Goal: Transaction & Acquisition: Obtain resource

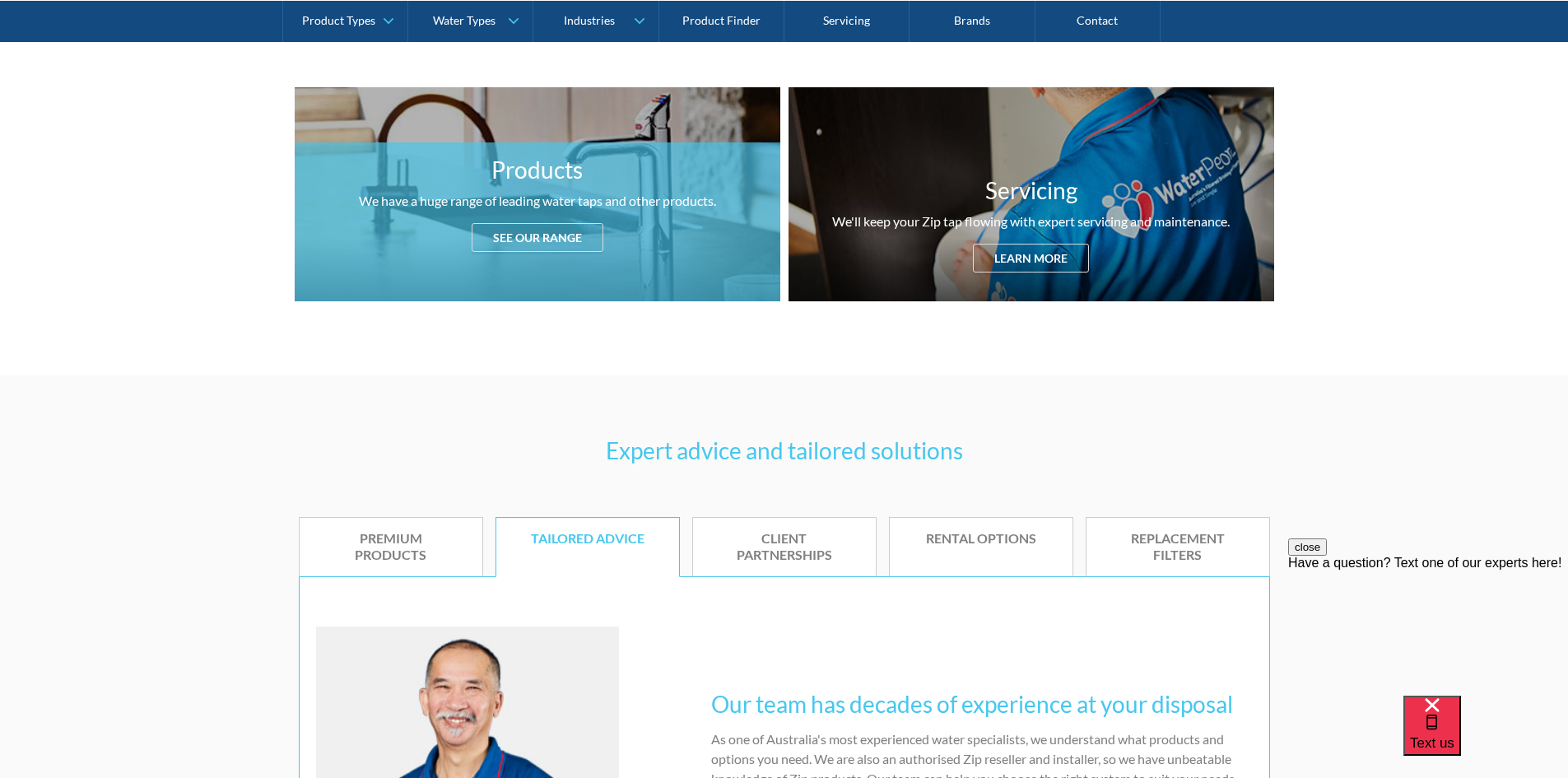
scroll to position [659, 0]
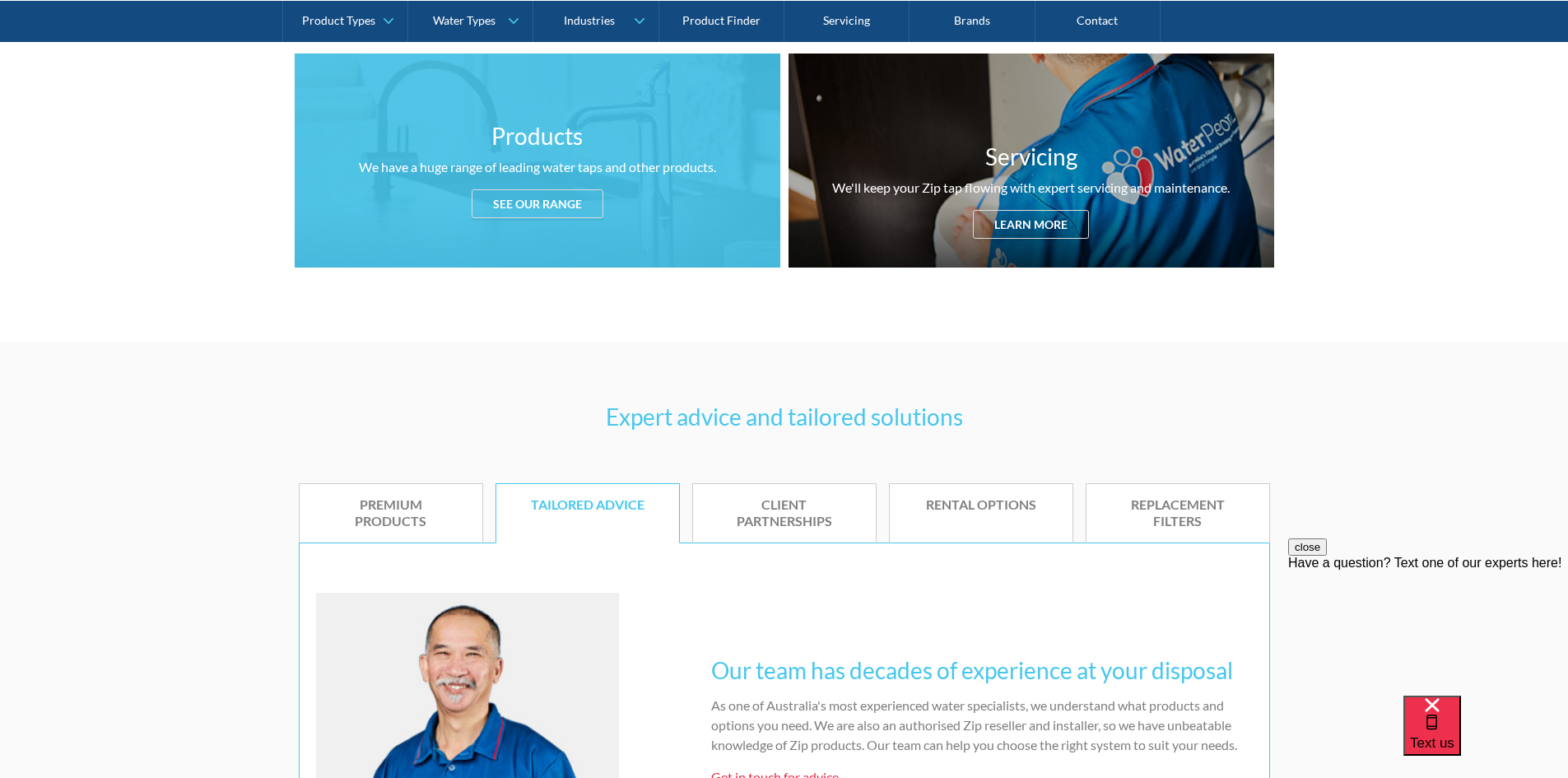
click at [557, 205] on div "See our range" at bounding box center [538, 203] width 132 height 28
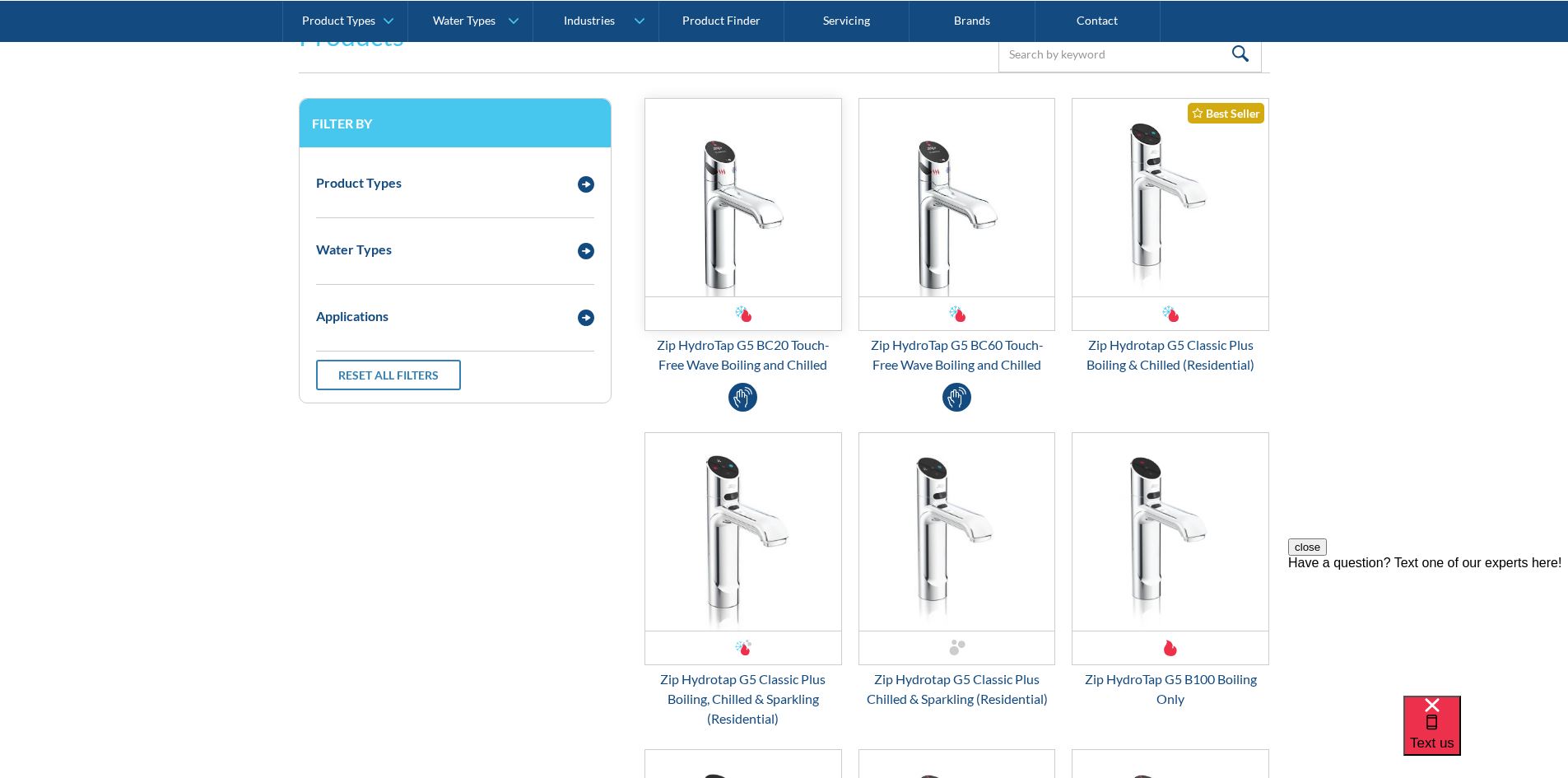
scroll to position [2096, 0]
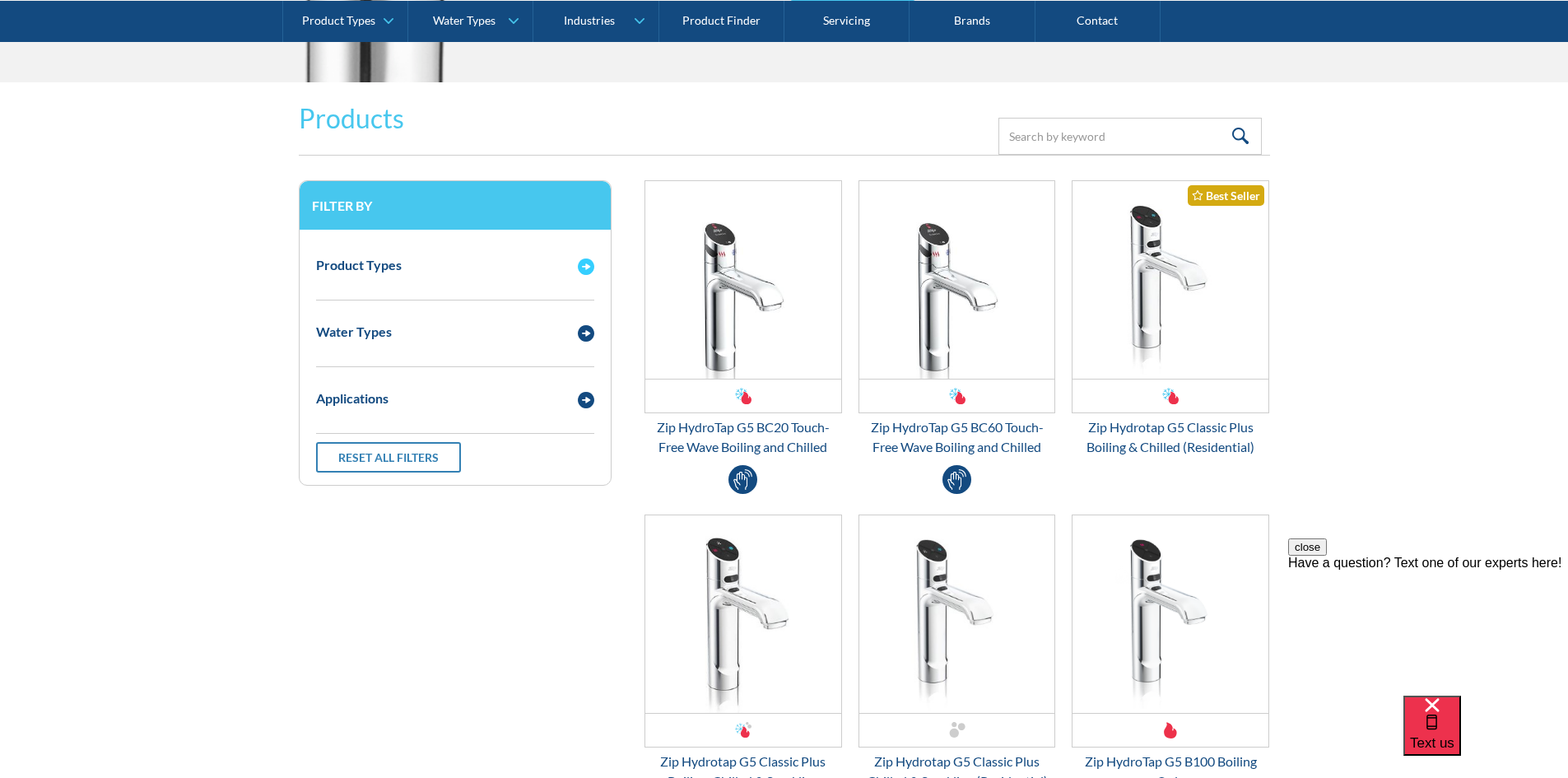
click at [383, 270] on div "Product Types" at bounding box center [359, 265] width 86 height 20
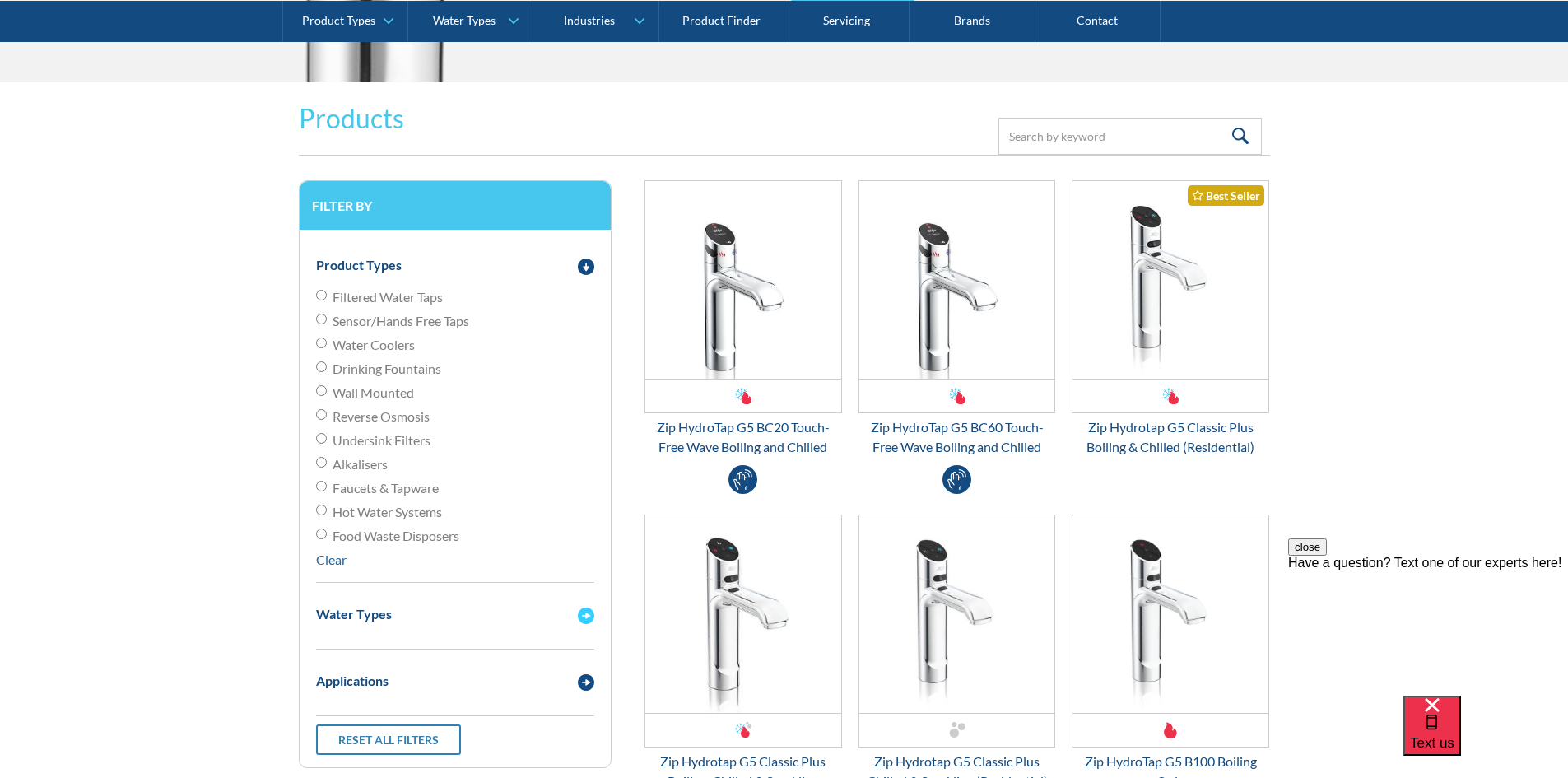
click at [385, 628] on div "Water Types" at bounding box center [455, 614] width 294 height 45
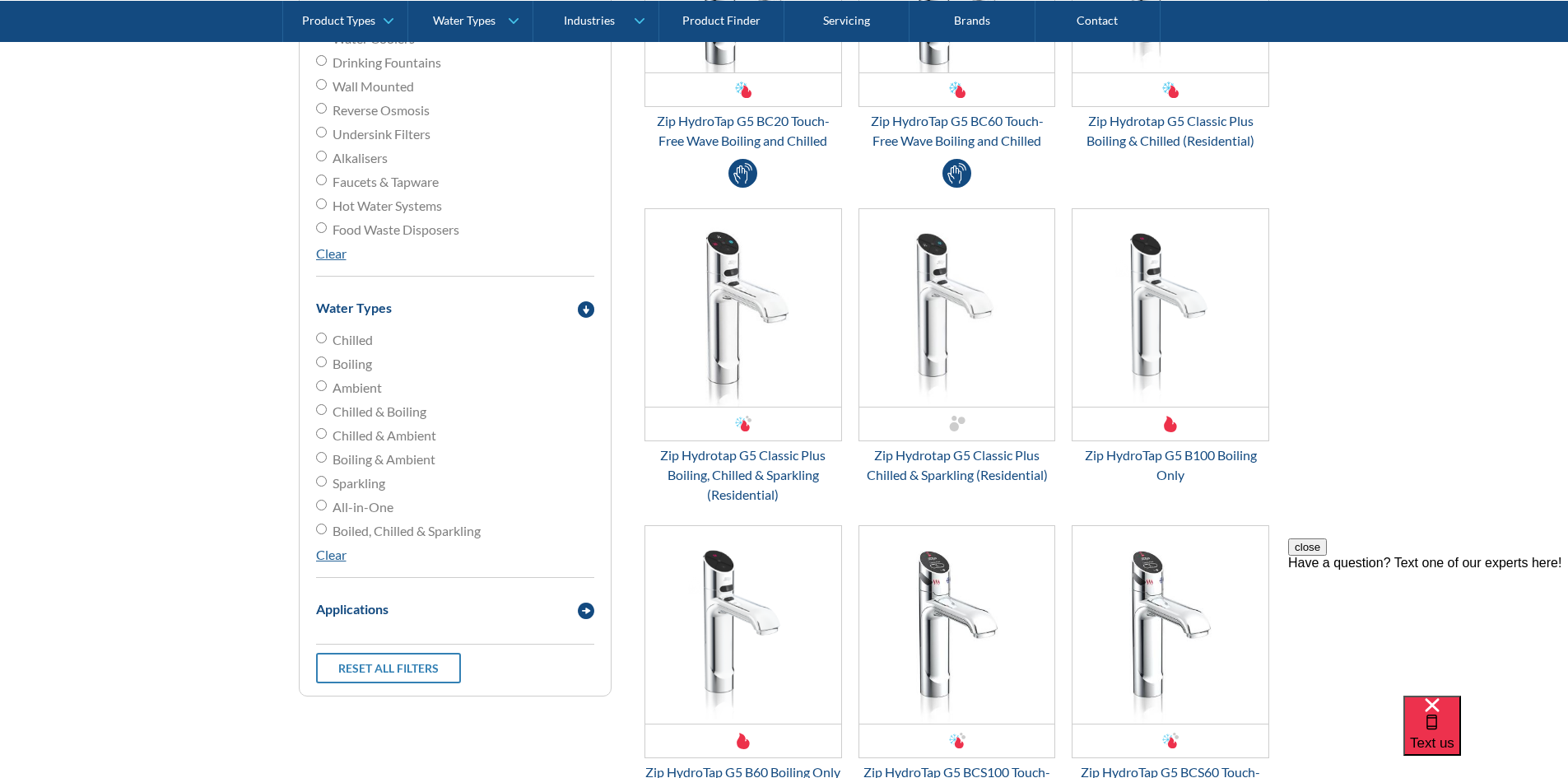
scroll to position [2508, 0]
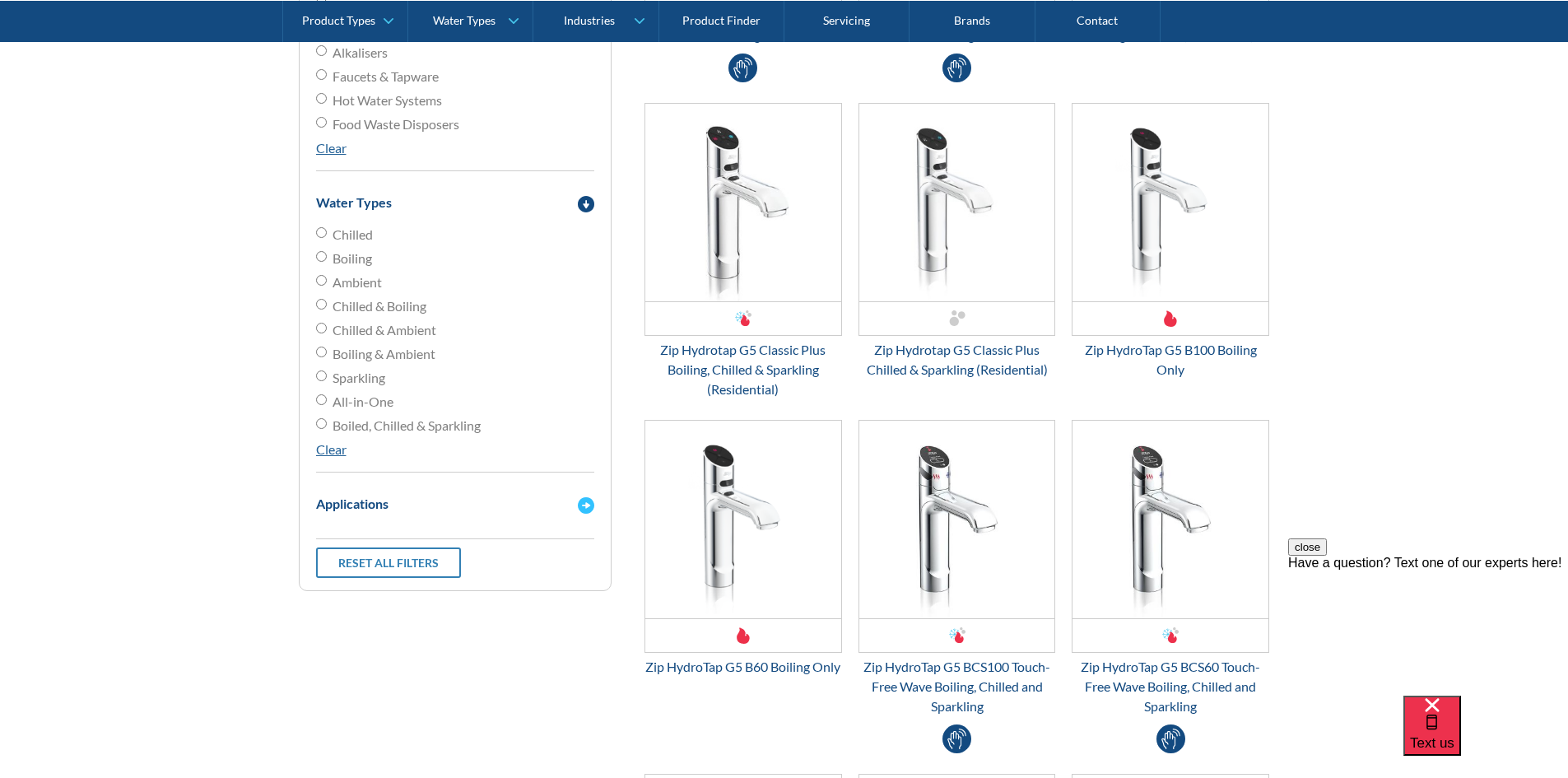
click at [405, 498] on div "Applications" at bounding box center [439, 502] width 262 height 21
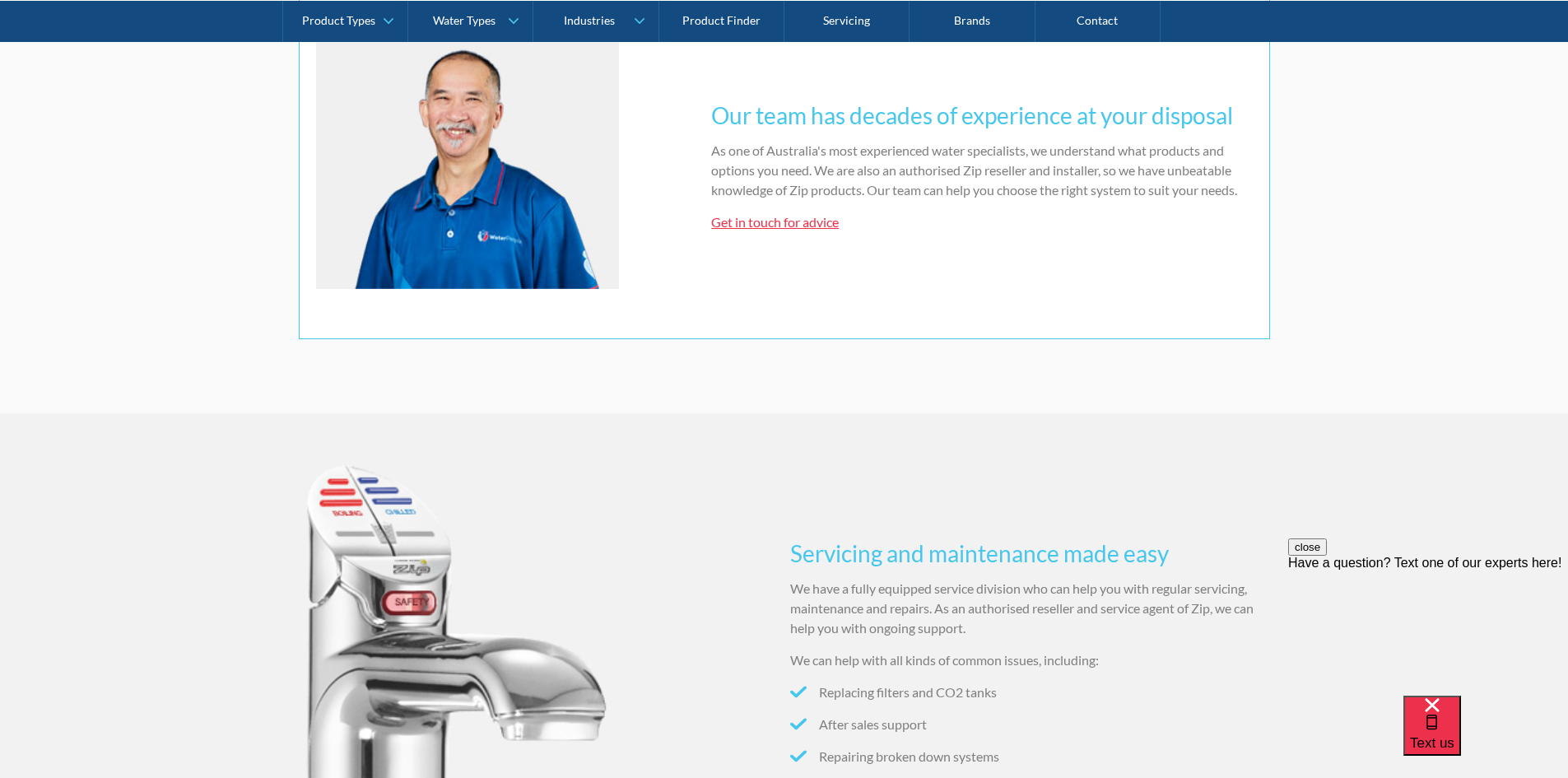
scroll to position [862, 0]
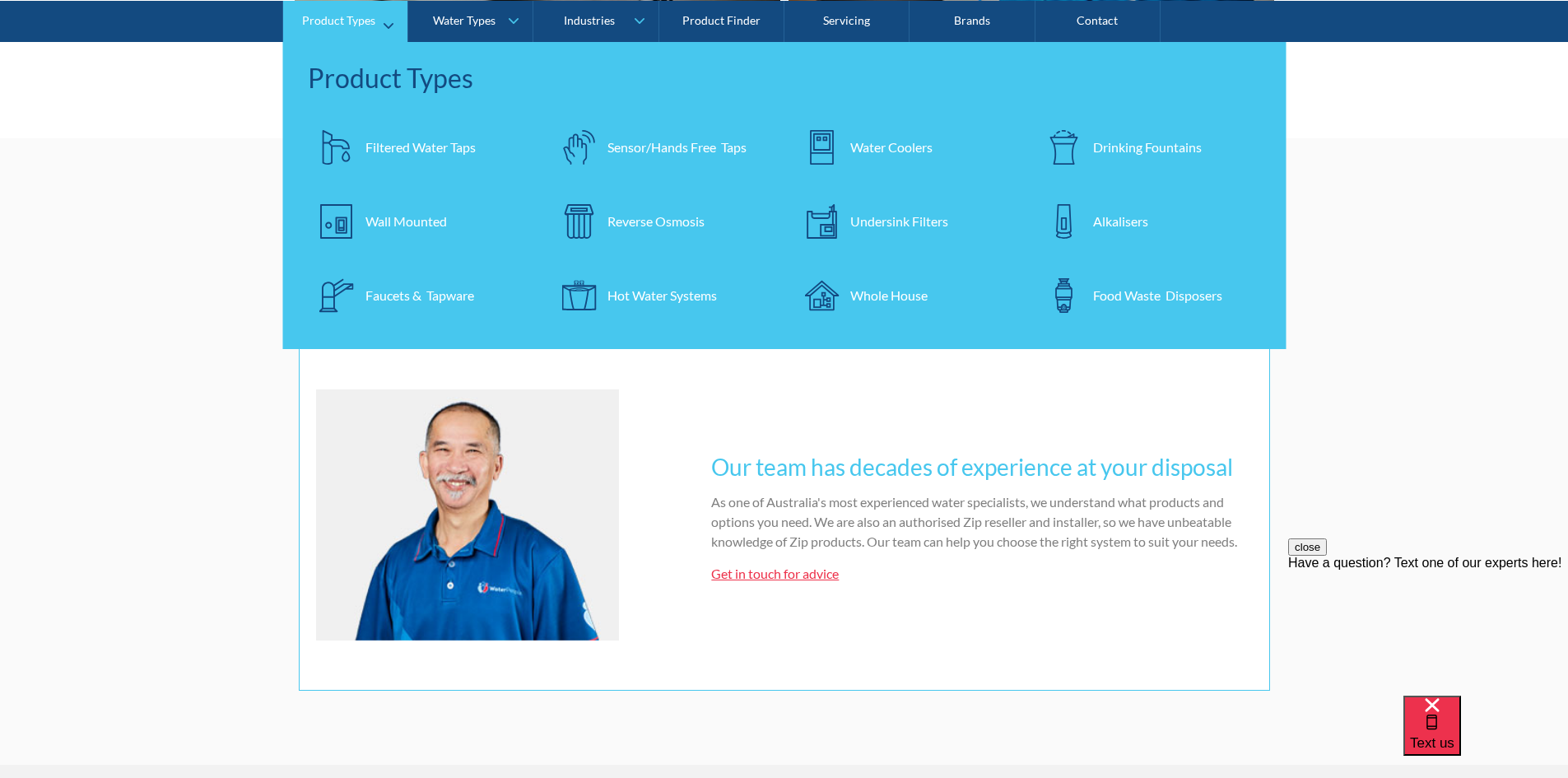
click at [388, 18] on link "Product Types" at bounding box center [345, 21] width 124 height 41
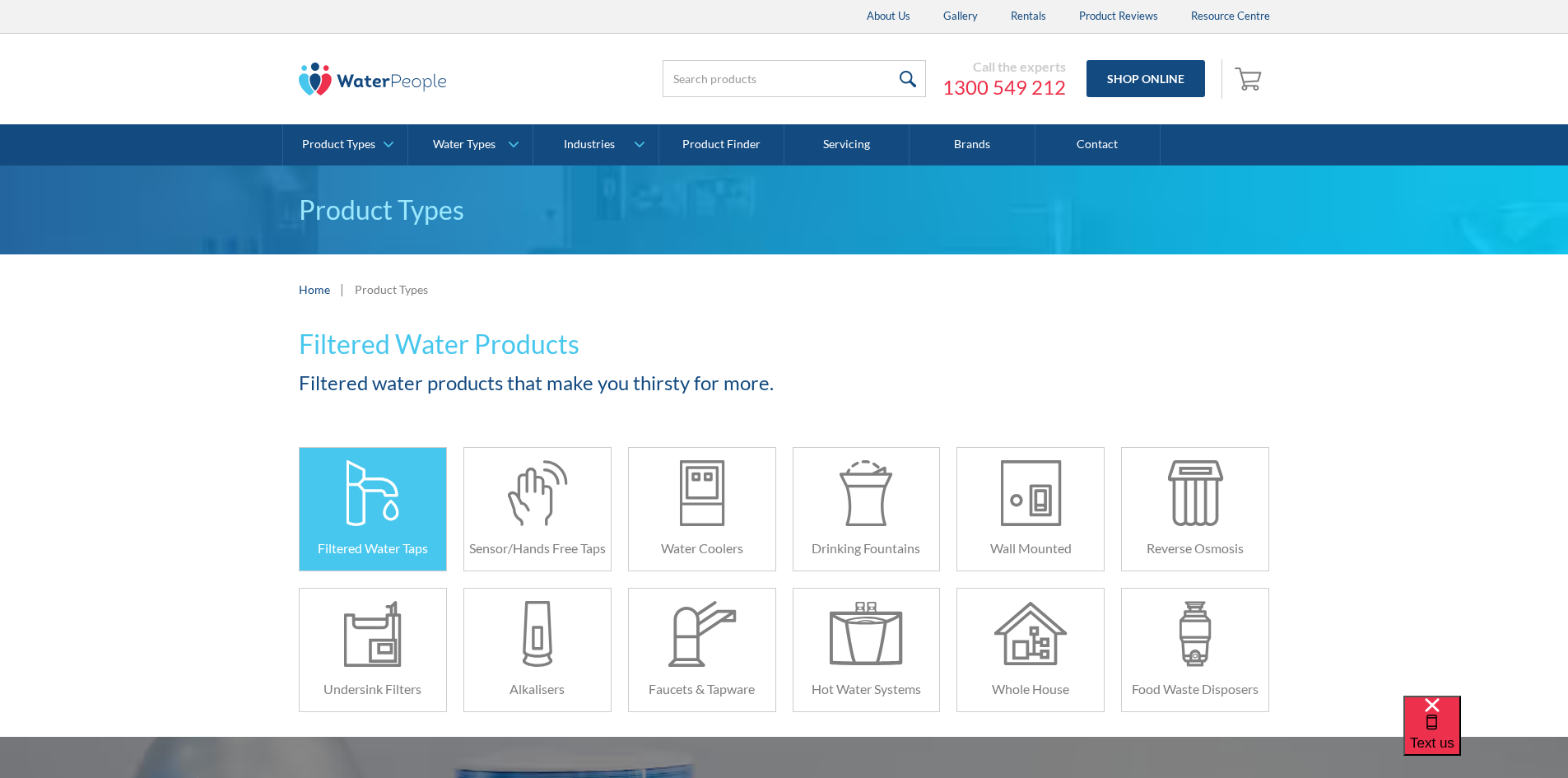
click at [388, 525] on div at bounding box center [372, 493] width 73 height 65
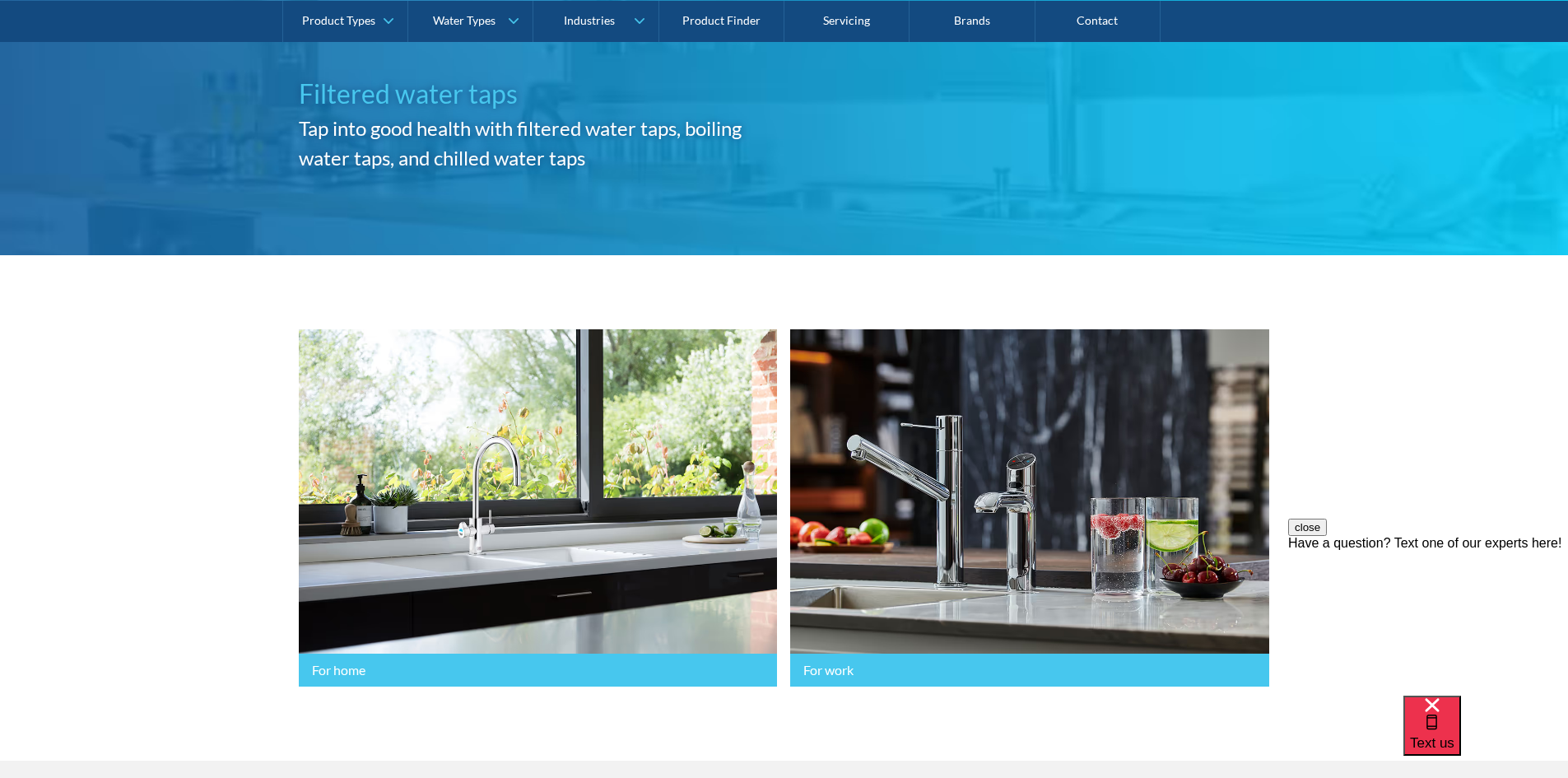
scroll to position [411, 0]
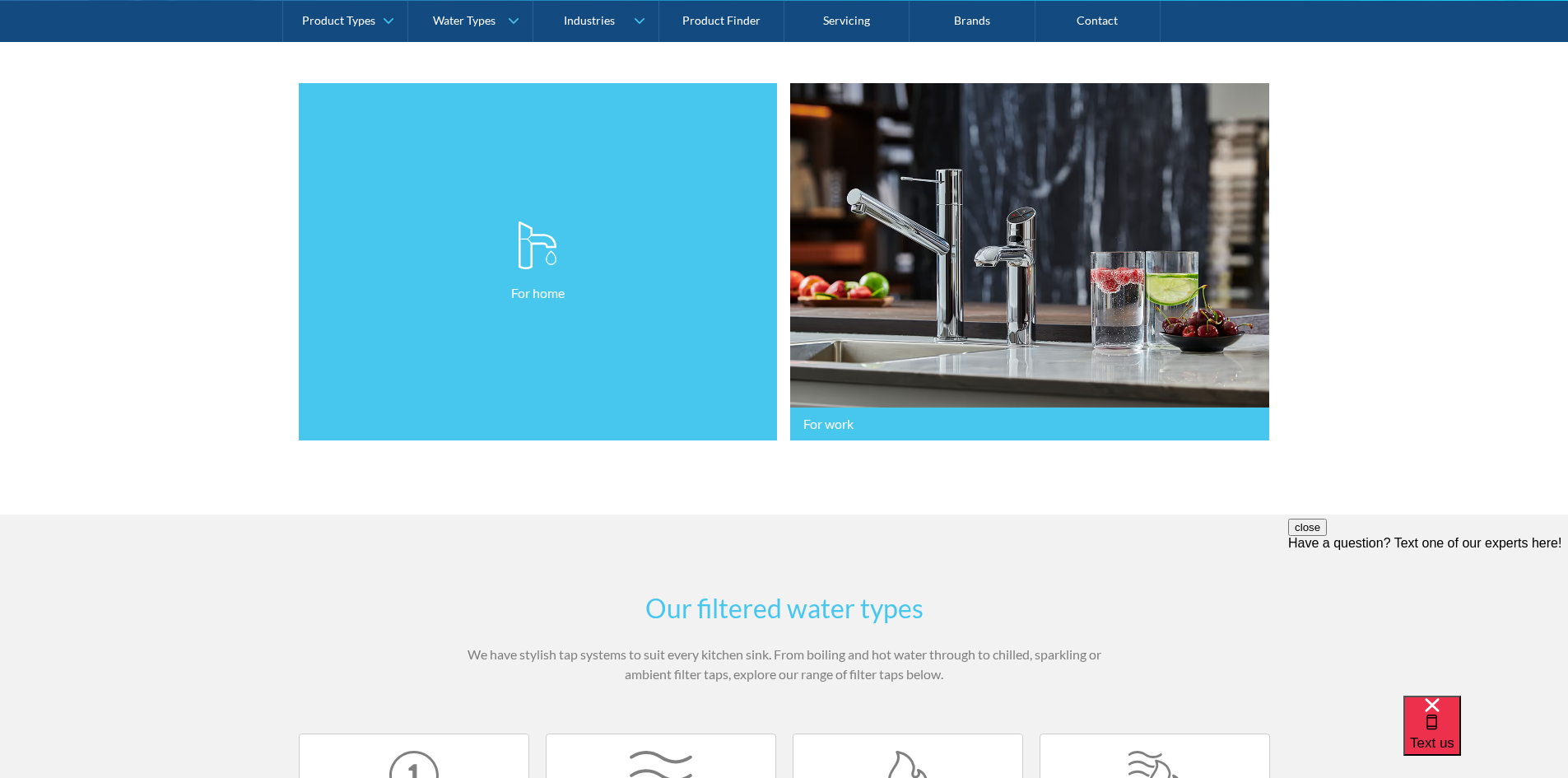
click at [595, 311] on link "For home" at bounding box center [539, 262] width 479 height 358
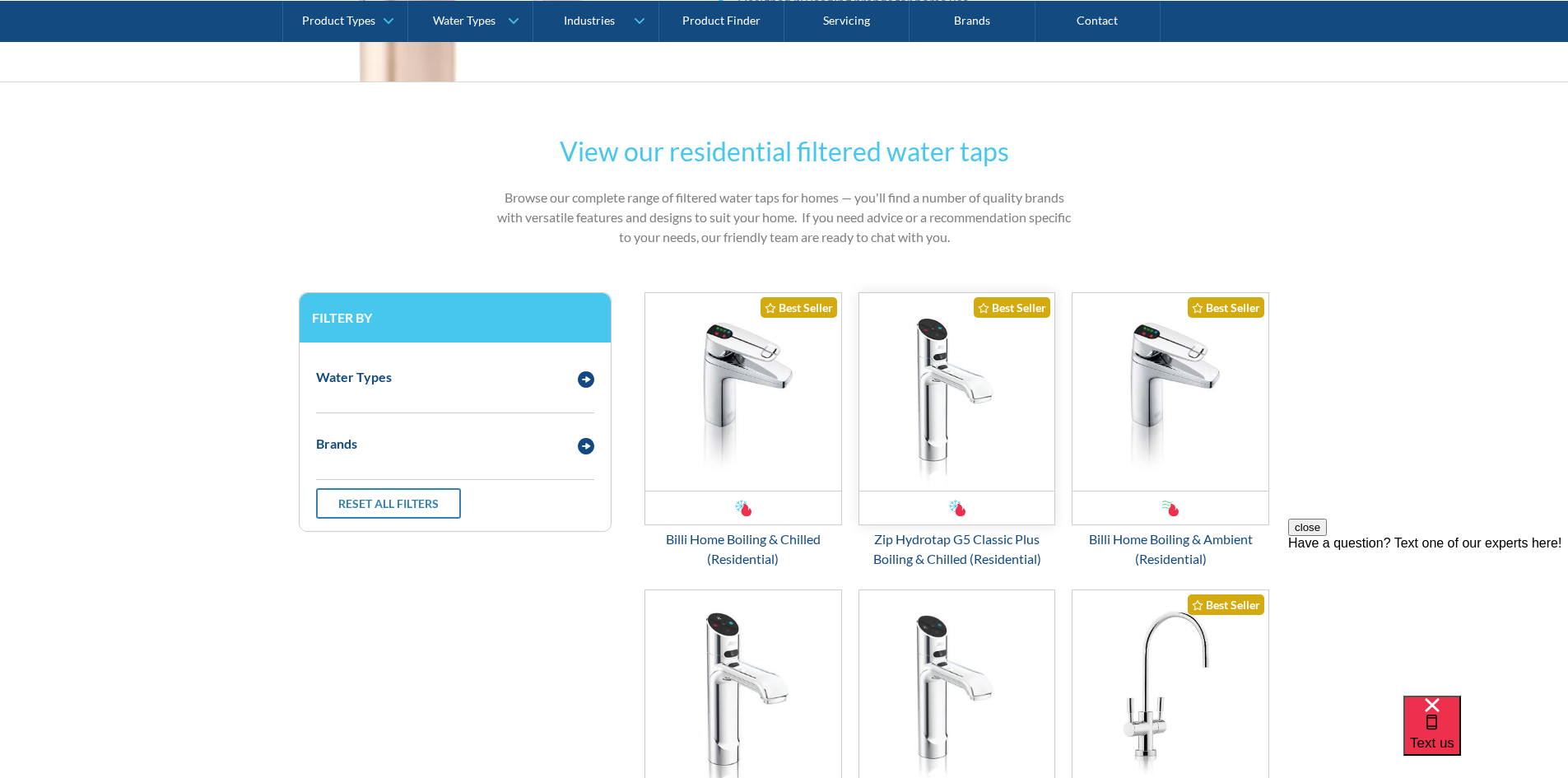
scroll to position [741, 0]
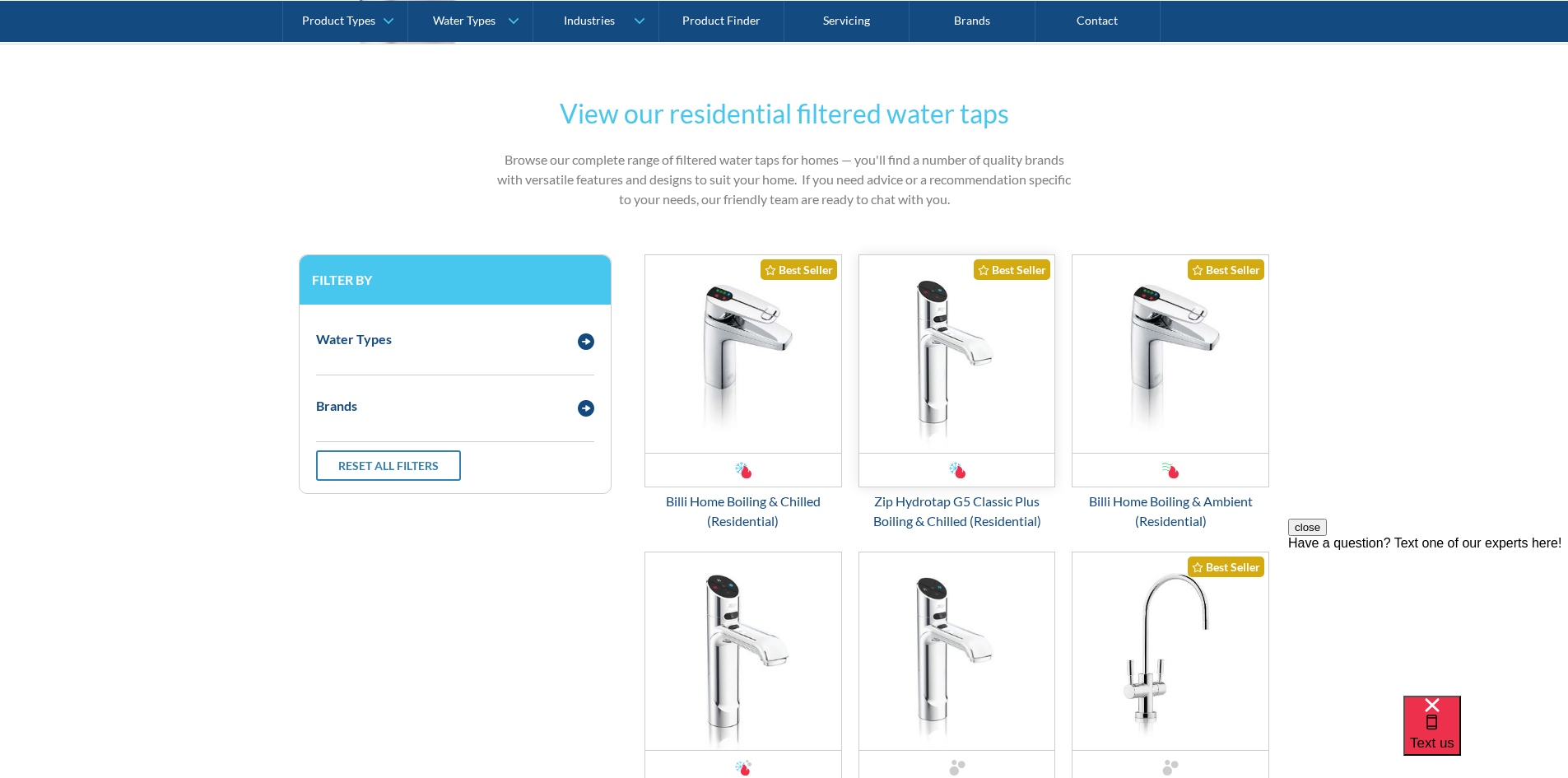
click at [963, 412] on img "Email Form 3" at bounding box center [957, 354] width 196 height 197
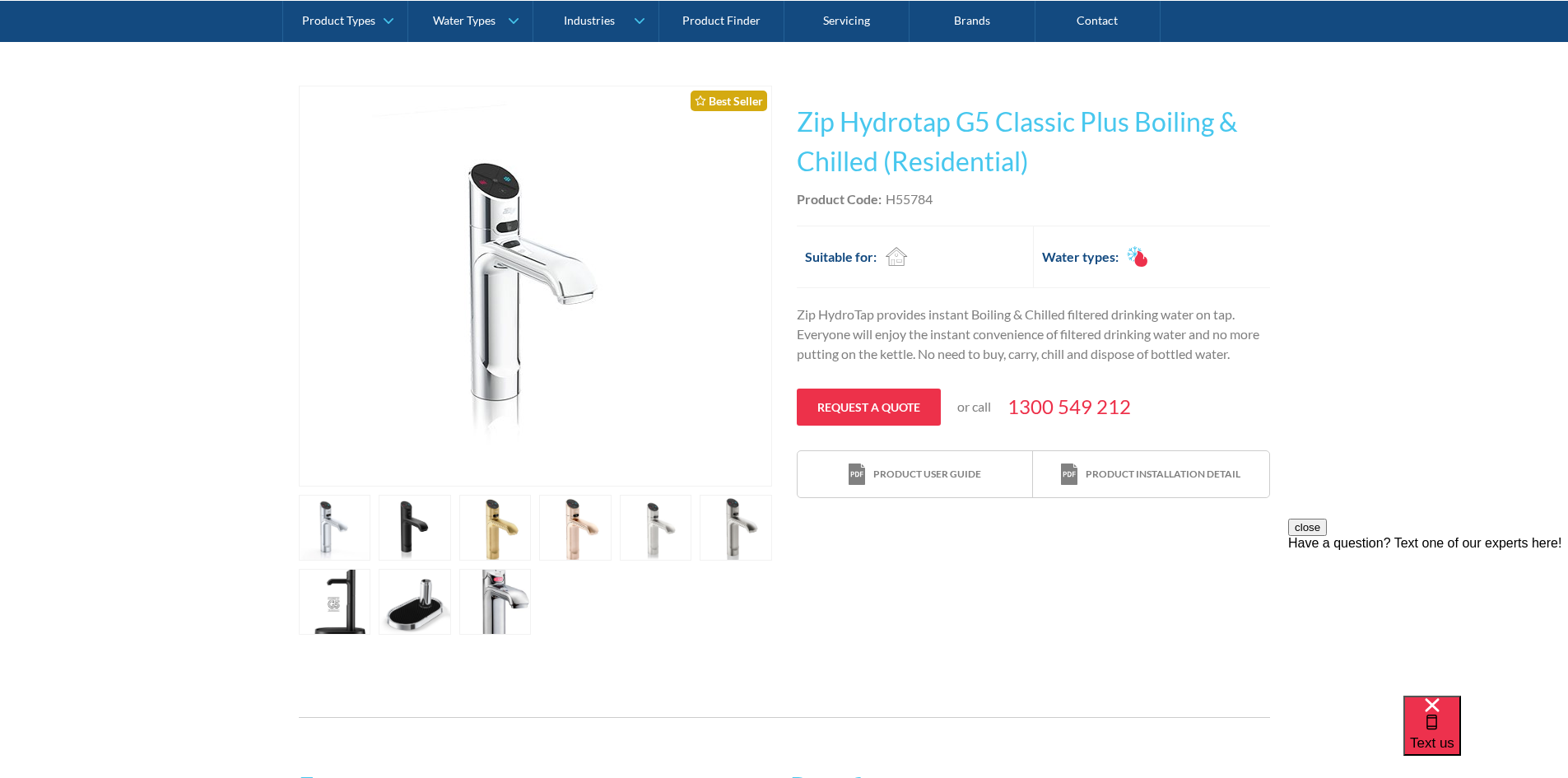
scroll to position [329, 0]
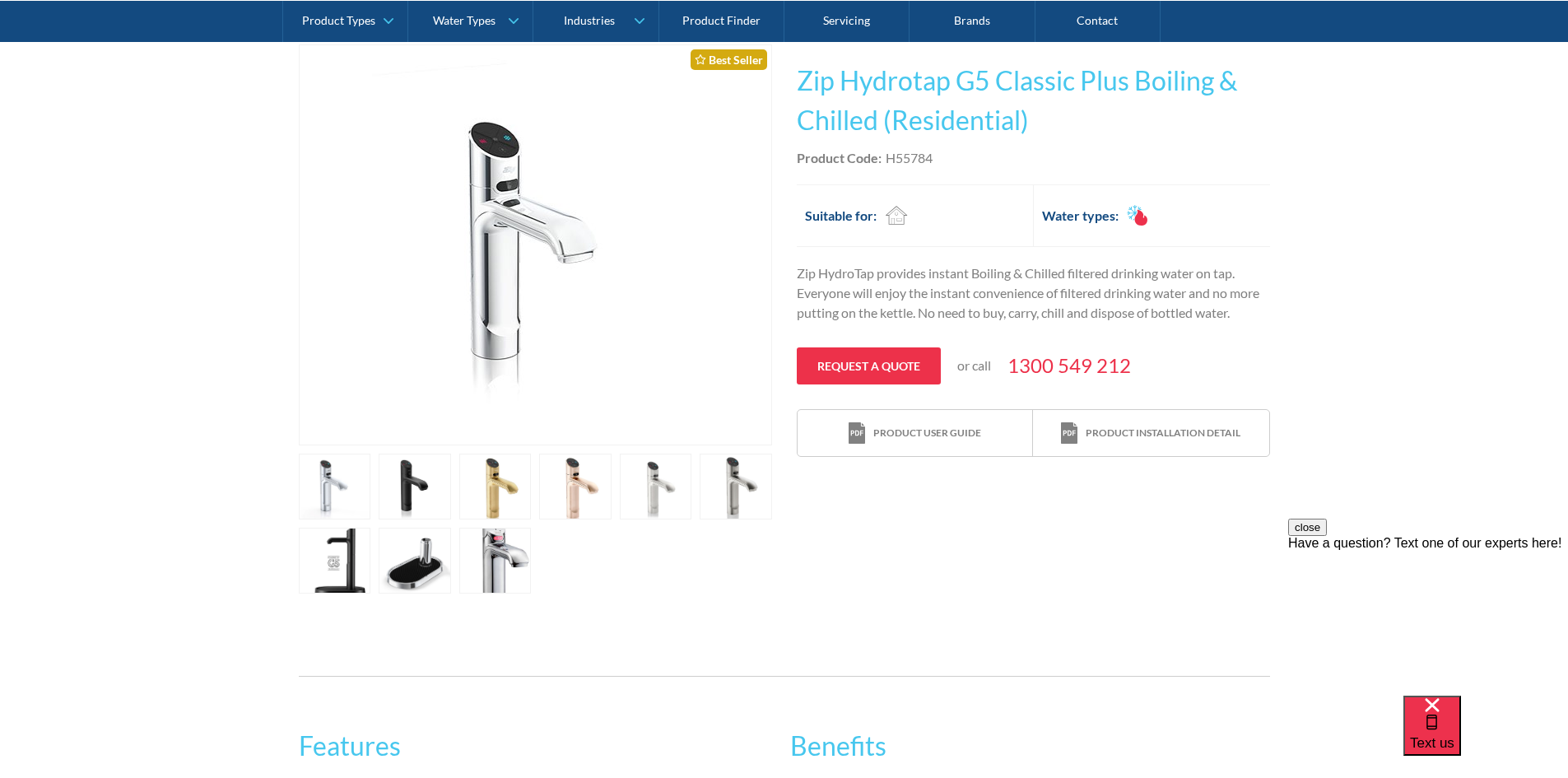
click at [371, 500] on link "open lightbox" at bounding box center [335, 486] width 72 height 65
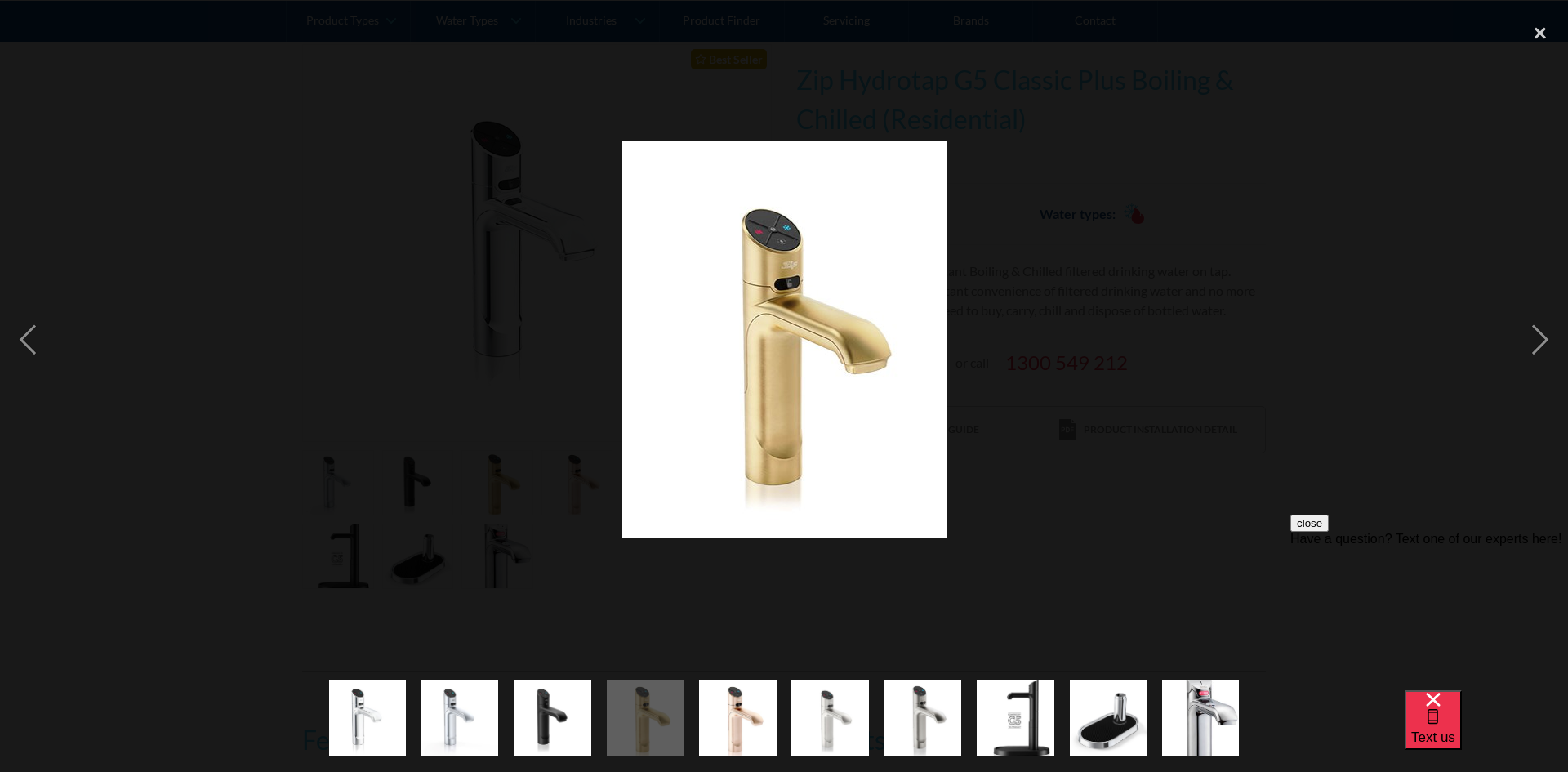
click at [438, 459] on div at bounding box center [784, 339] width 1568 height 649
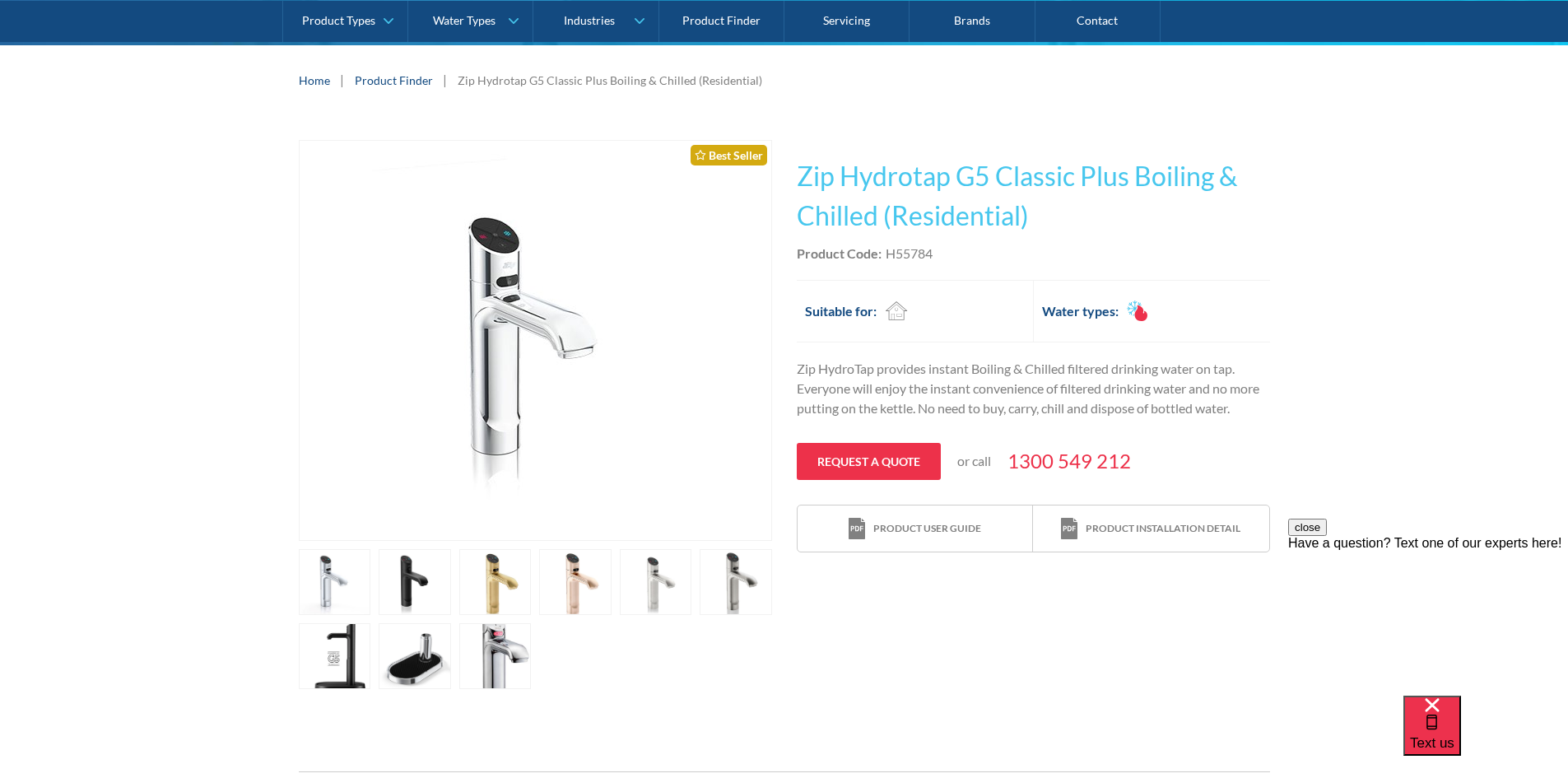
scroll to position [247, 0]
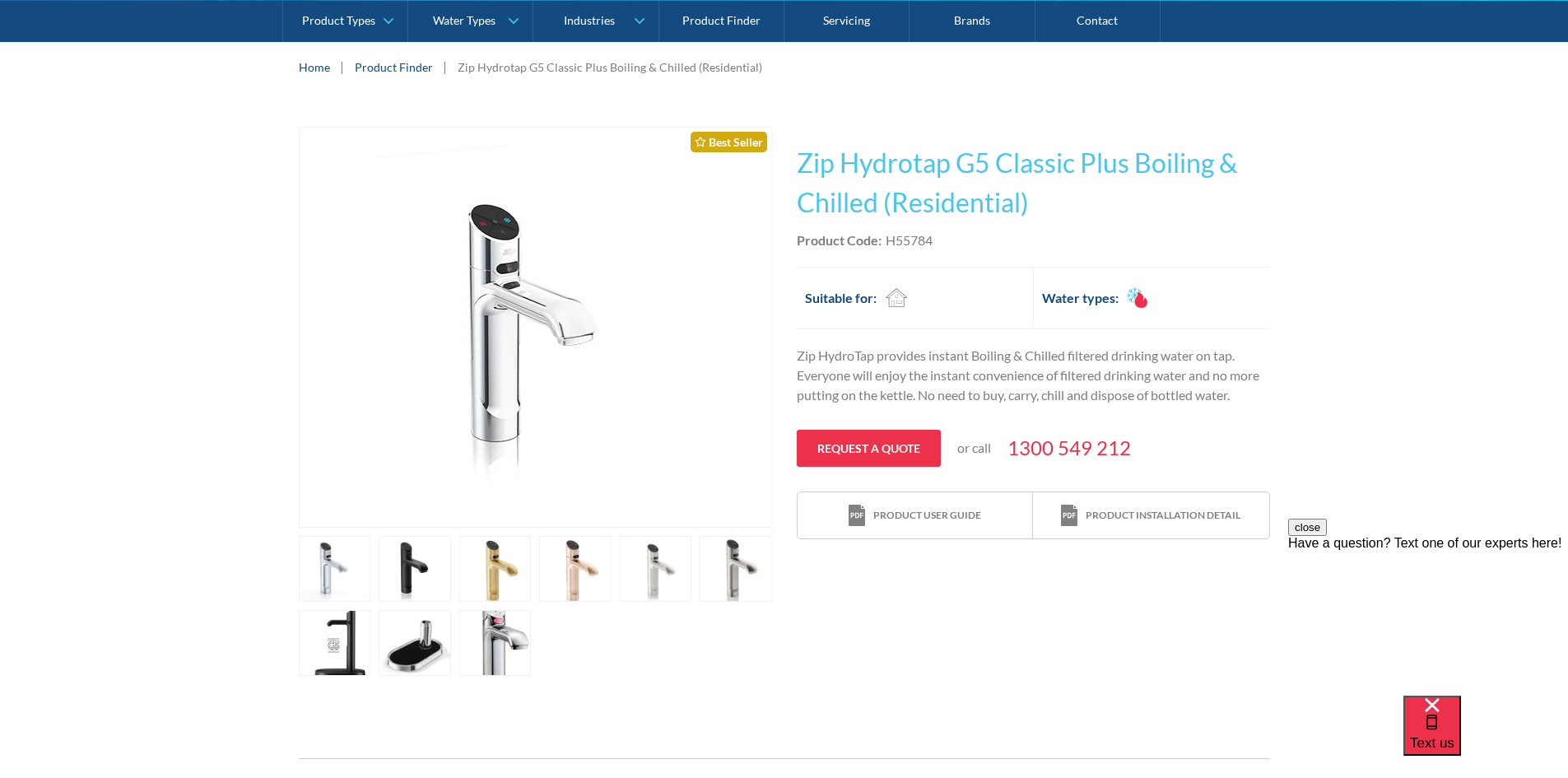
click at [371, 588] on link "open lightbox" at bounding box center [335, 568] width 72 height 65
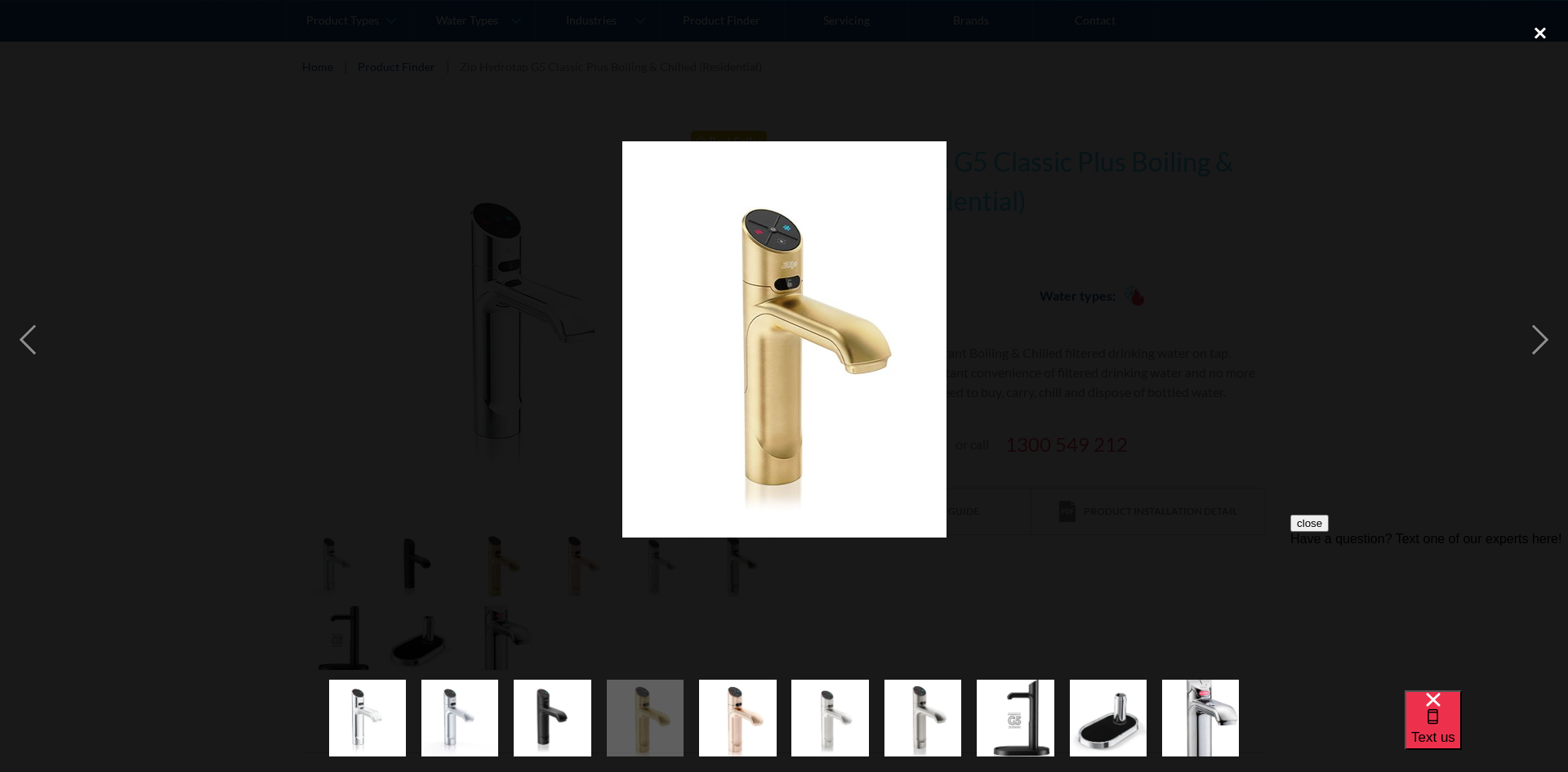
click at [1545, 23] on div "close lightbox" at bounding box center [1540, 33] width 55 height 36
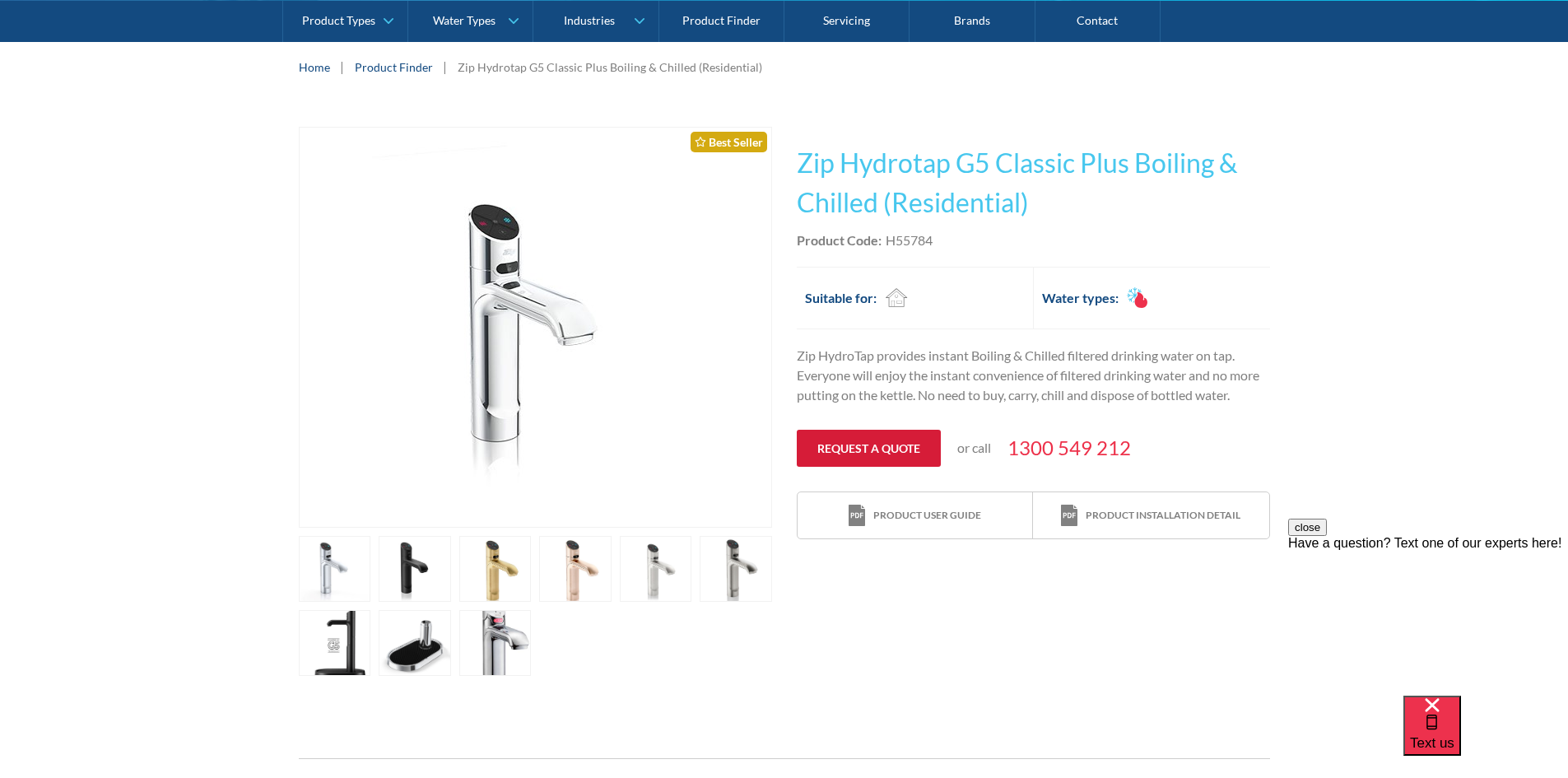
click at [900, 452] on link "Request a quote" at bounding box center [868, 449] width 144 height 37
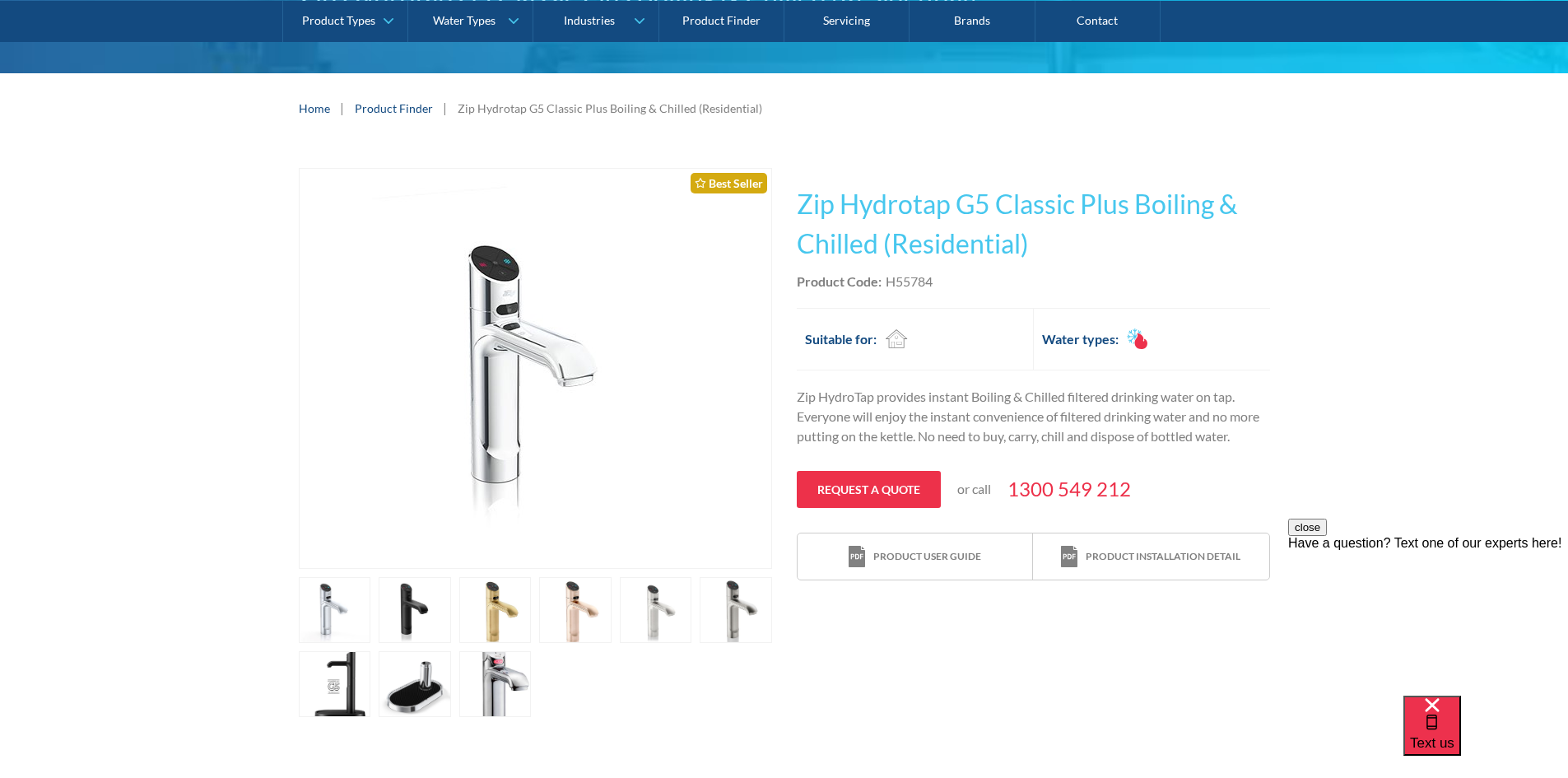
scroll to position [123, 0]
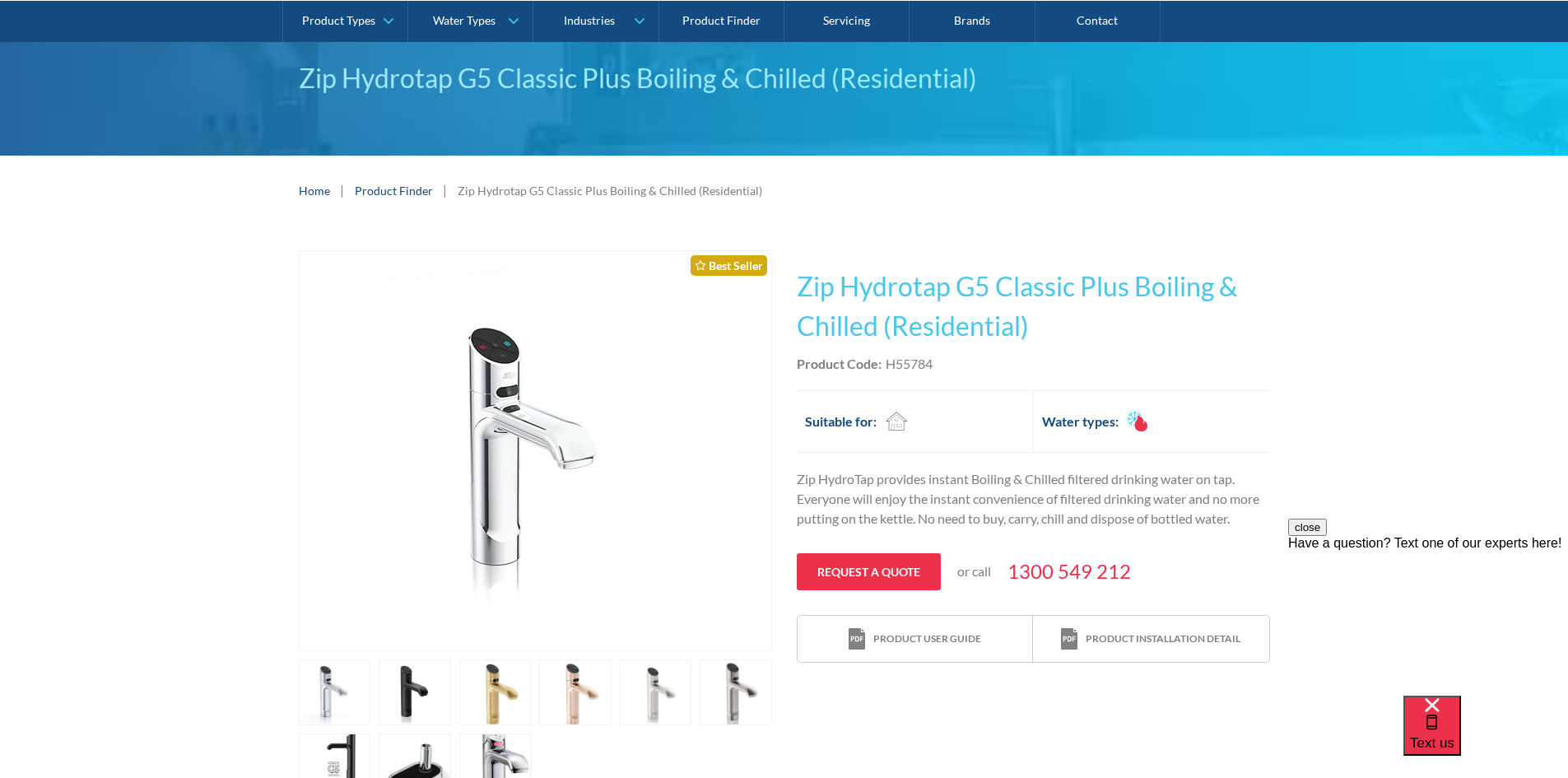
click at [371, 680] on link "open lightbox" at bounding box center [335, 692] width 72 height 65
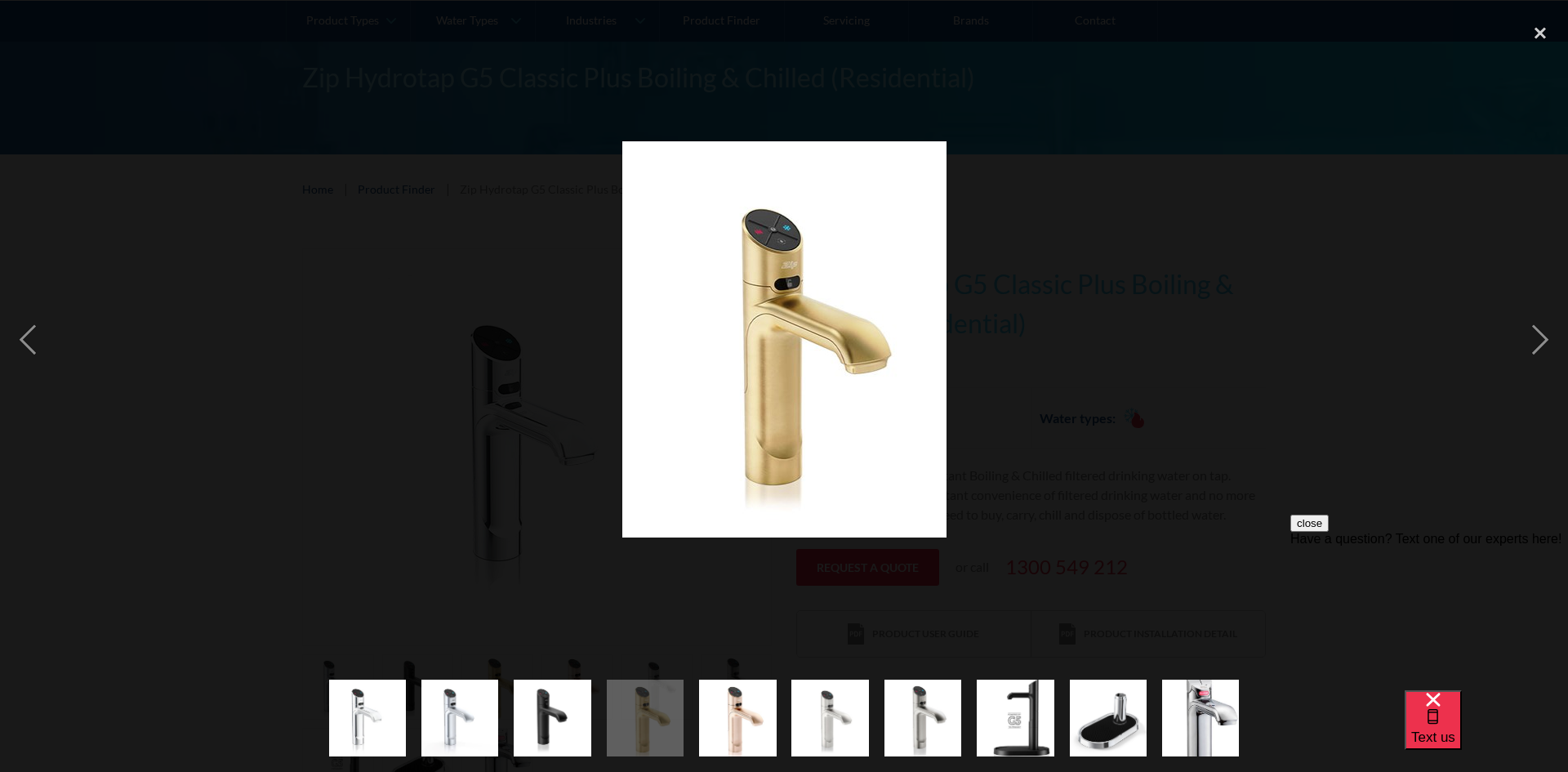
click at [470, 403] on div at bounding box center [784, 339] width 1568 height 649
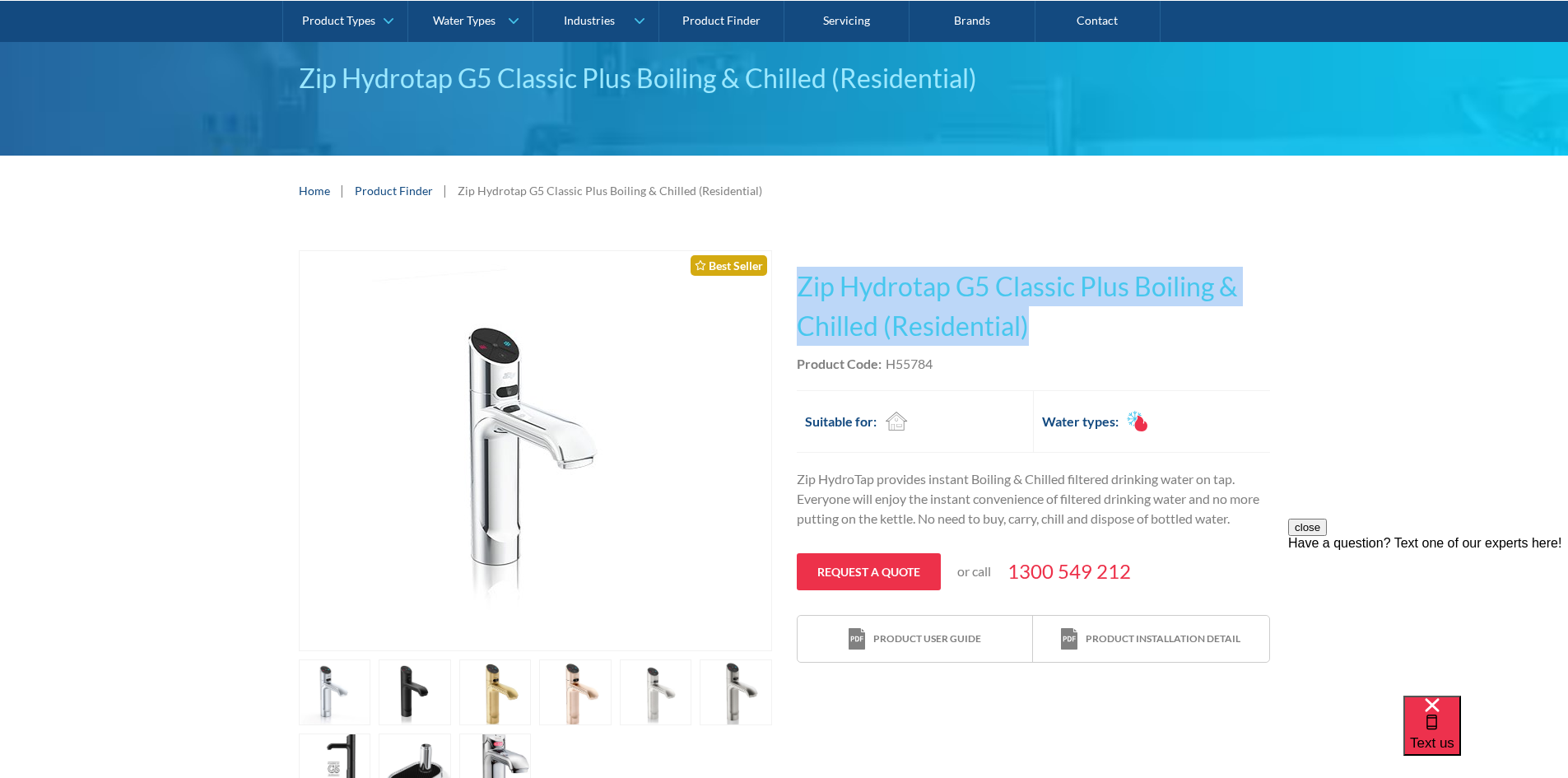
drag, startPoint x: 799, startPoint y: 285, endPoint x: 1059, endPoint y: 329, distance: 263.7
click at [1059, 329] on h1 "Zip Hydrotap G5 Classic Plus Boiling & Chilled (Residential)" at bounding box center [1033, 306] width 473 height 79
copy h1 "Zip Hydrotap G5 Classic Plus Boiling & Chilled (Residential)"
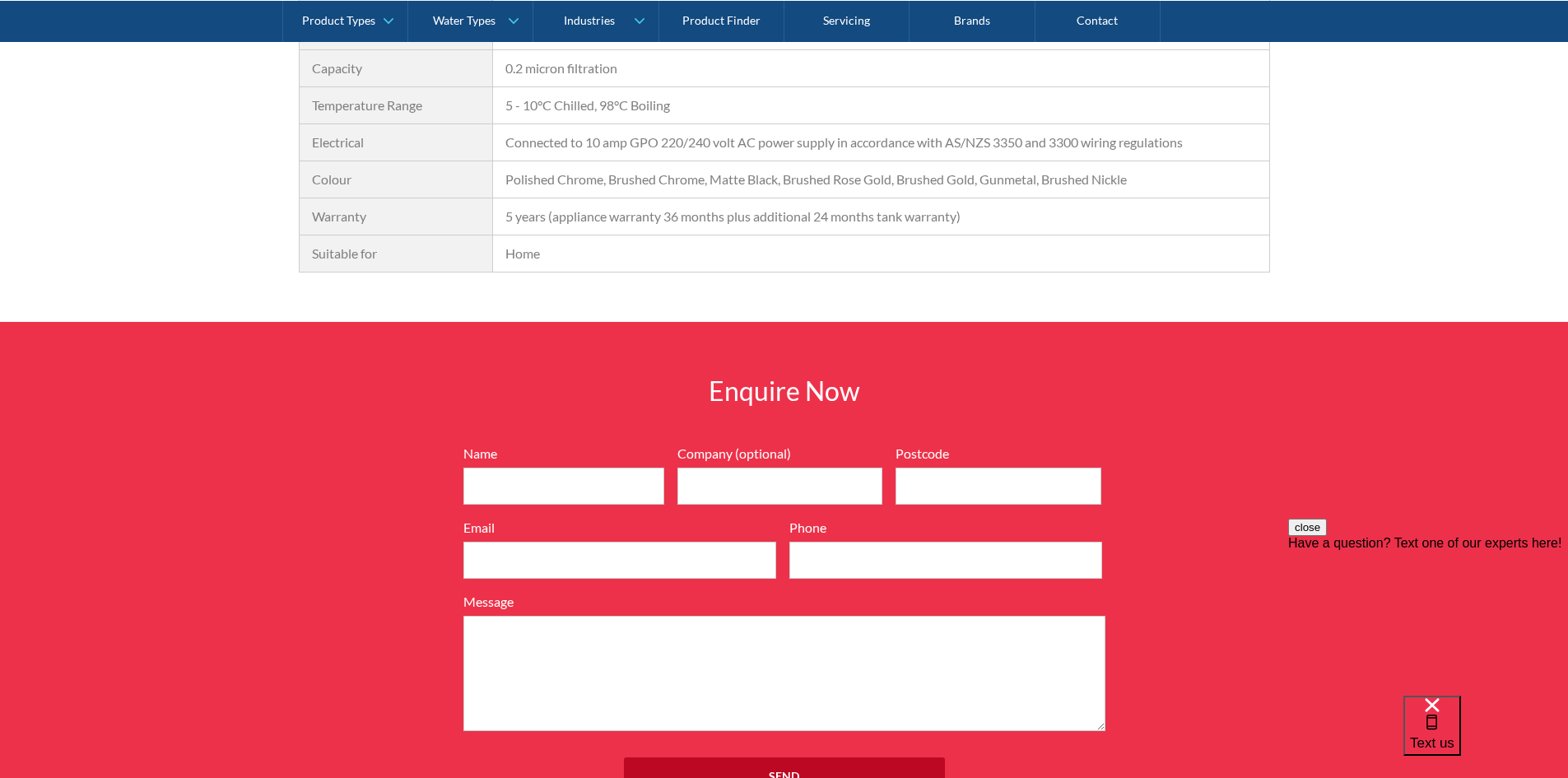
scroll to position [1687, 0]
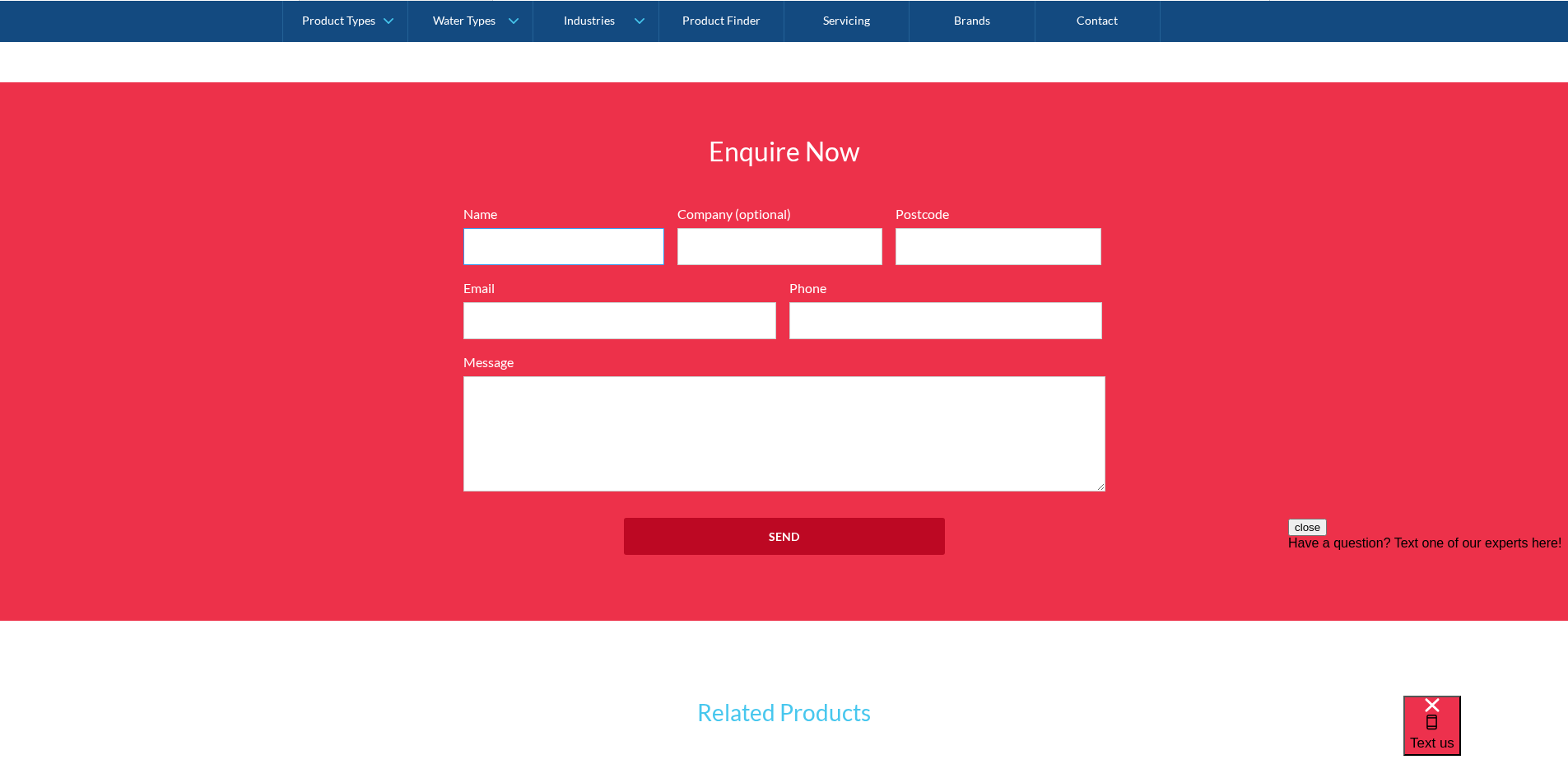
click at [585, 246] on input "Name" at bounding box center [563, 246] width 200 height 37
type input "[PERSON_NAME]"
type input "3046"
drag, startPoint x: 572, startPoint y: 331, endPoint x: 582, endPoint y: 319, distance: 15.6
click at [574, 328] on input "Email" at bounding box center [620, 321] width 313 height 37
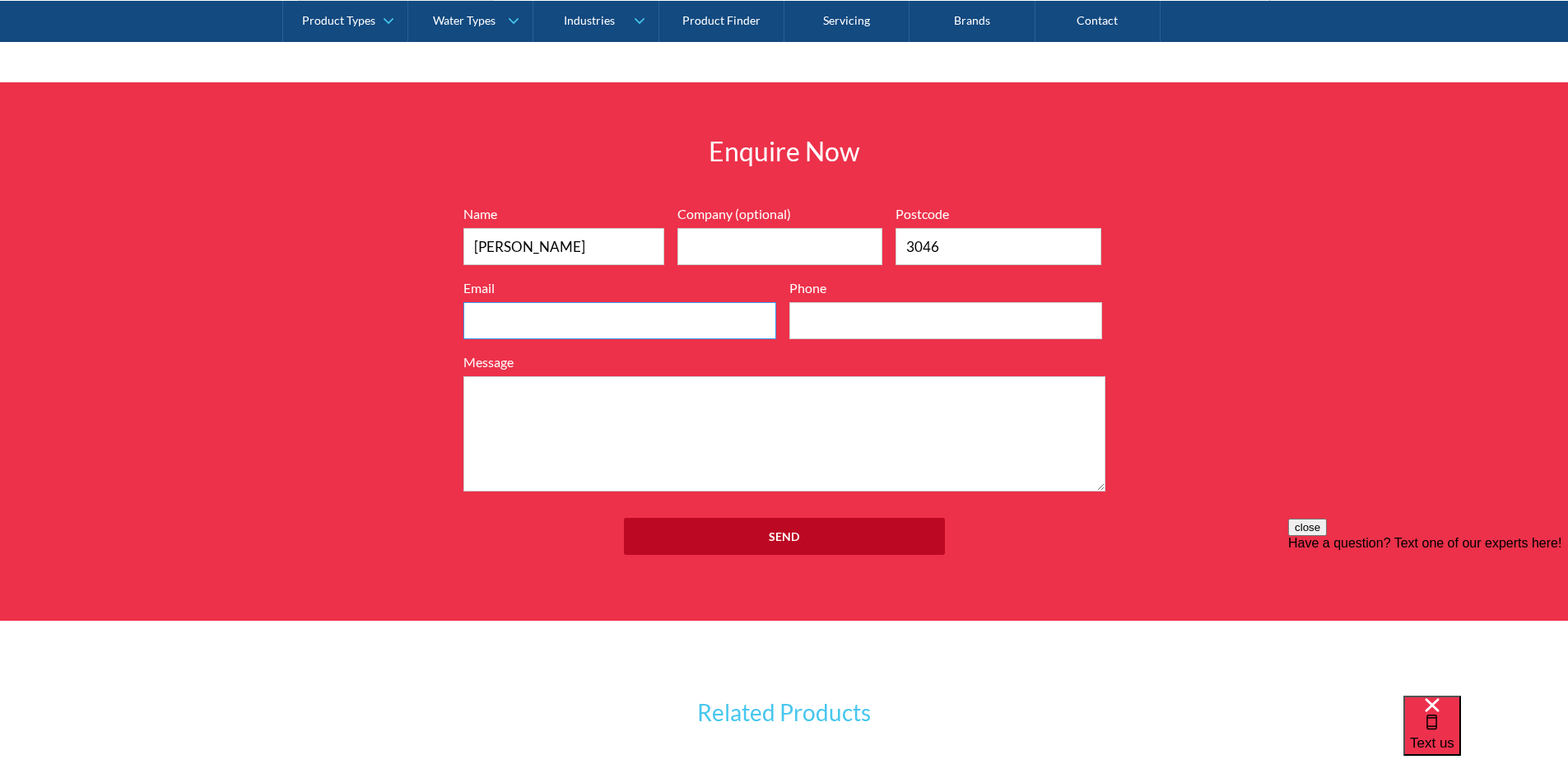
type input "[EMAIL_ADDRESS][DOMAIN_NAME]"
type input "AMM BUILDING AND CONSTRUCTION PTY LTD"
type input "0408311329"
click at [692, 250] on input "AMM BUILDING AND CONSTRUCTION PTY LTD" at bounding box center [780, 246] width 206 height 37
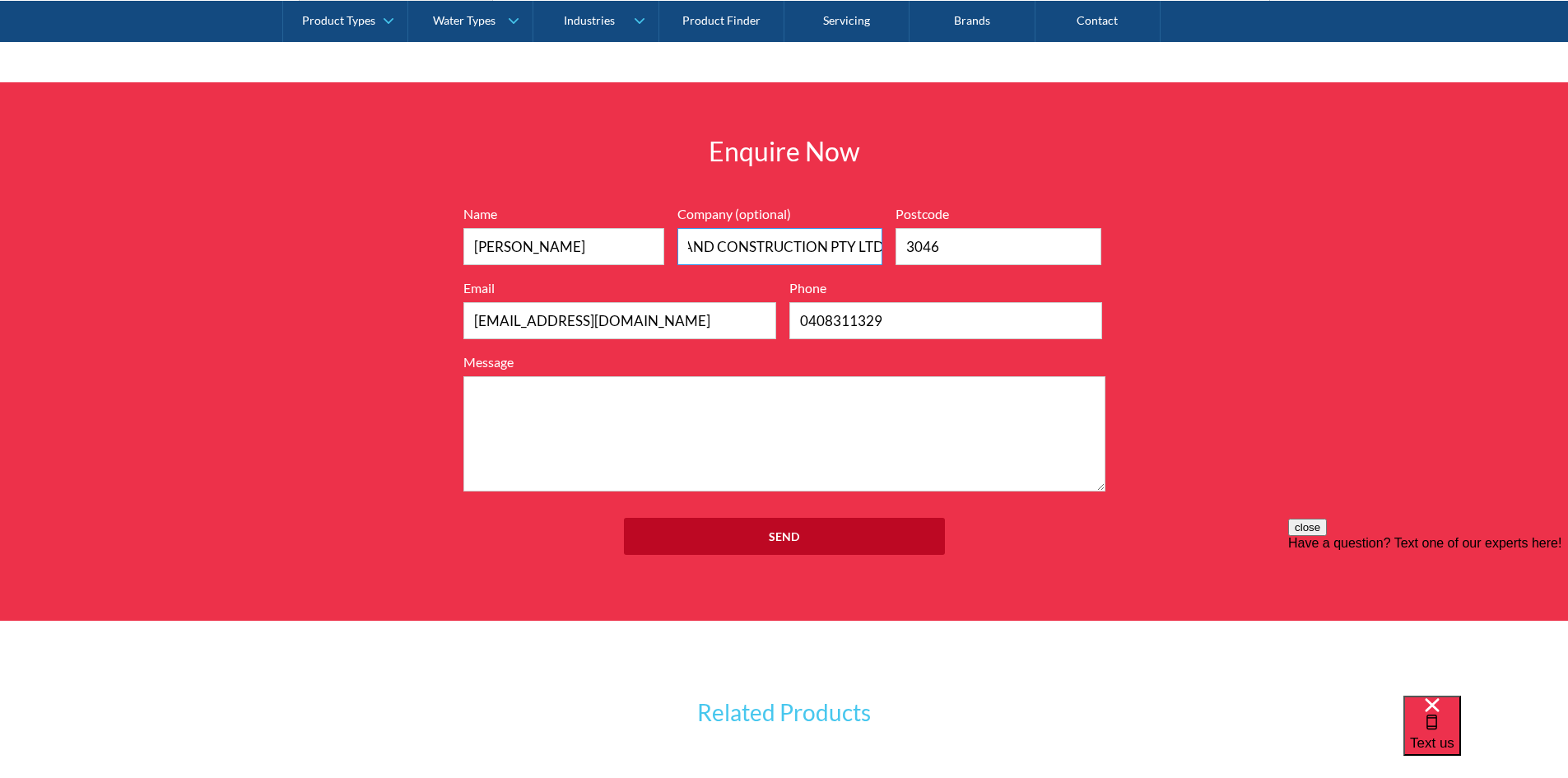
drag, startPoint x: 689, startPoint y: 246, endPoint x: 959, endPoint y: 263, distance: 270.5
click at [959, 263] on div "Name [PERSON_NAME] Company (optional) AMM BUILDING AND CONSTRUCTION PTY LTD Pos…" at bounding box center [785, 348] width 659 height 287
click at [592, 412] on textarea "Message" at bounding box center [784, 434] width 642 height 115
type textarea "H"
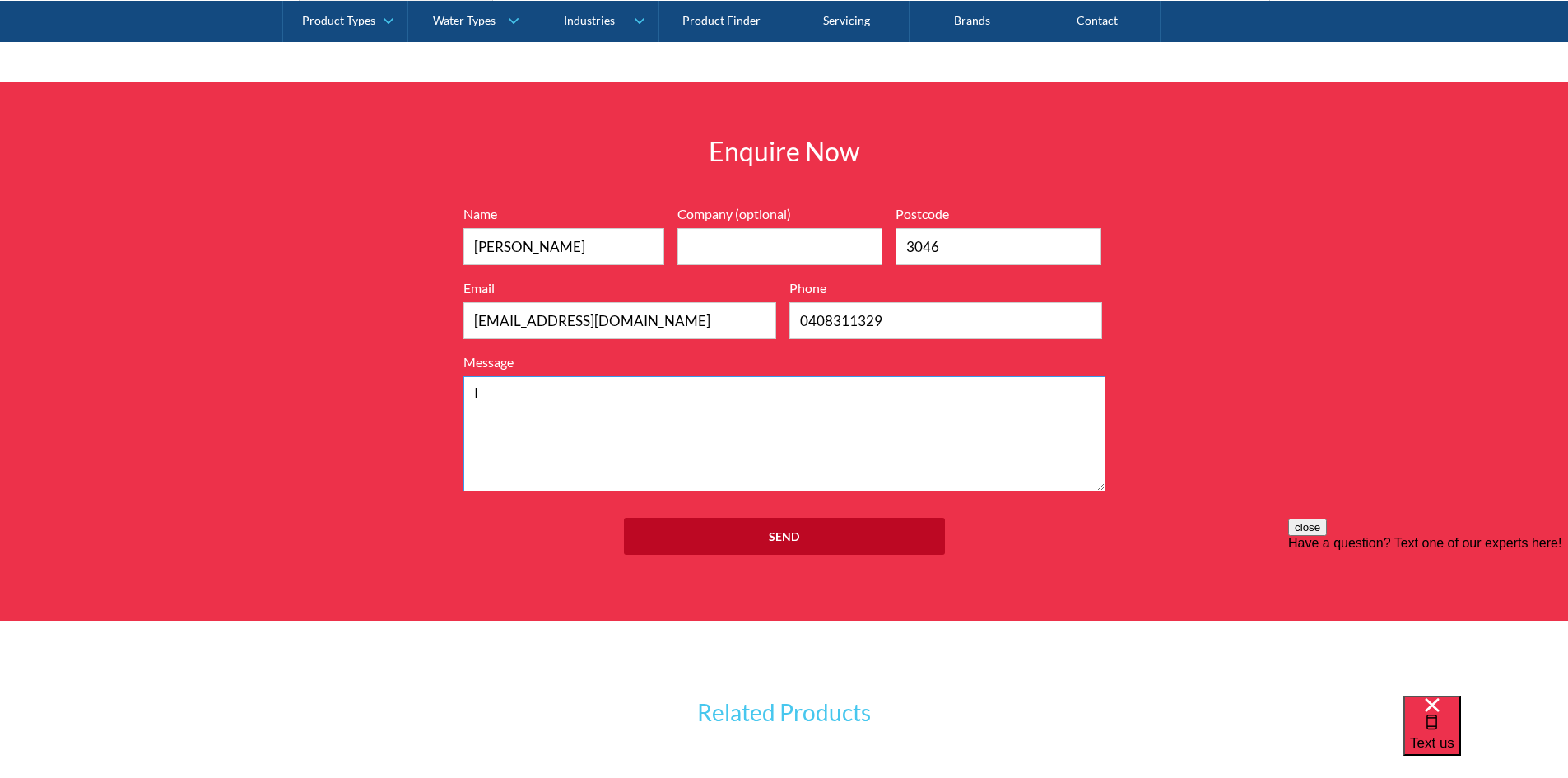
type textarea "I"
paste textarea "Zip Hydrotap G5 Classic Plus Boiling & Chilled (Residential)"
click at [491, 399] on textarea "Plese quote Zip Hydrotap G5 Classic Plus Boiling & Chilled (Residential)" at bounding box center [784, 434] width 642 height 115
click at [555, 395] on textarea "Please quote Zip Hydrotap G5 Classic Plus Boiling & Chilled (Residential)" at bounding box center [784, 434] width 642 height 115
drag, startPoint x: 693, startPoint y: 394, endPoint x: 887, endPoint y: 391, distance: 194.0
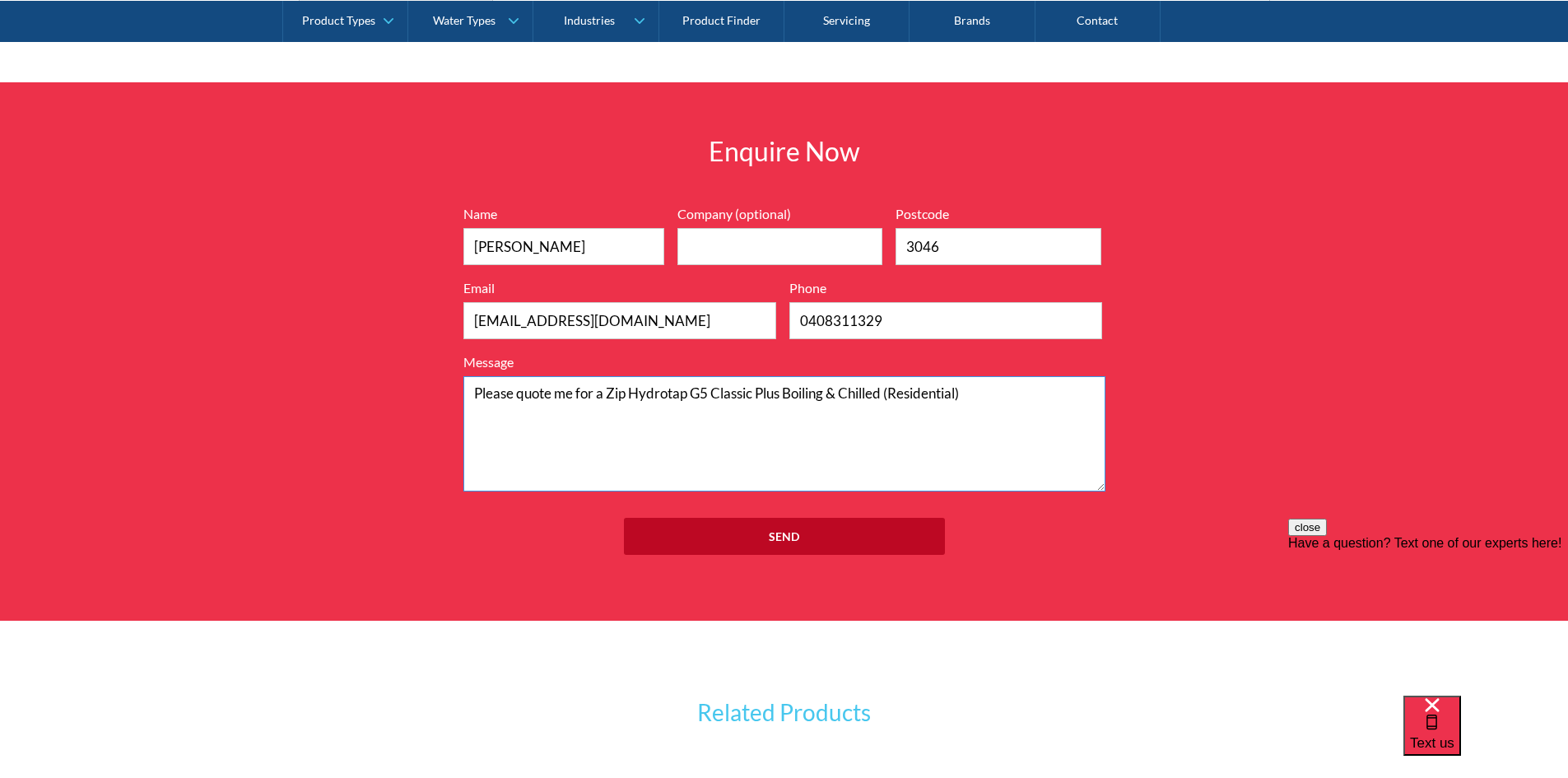
click at [887, 391] on textarea "Please quote me for a Zip Hydrotap G5 Classic Plus Boiling & Chilled (Residenti…" at bounding box center [784, 434] width 642 height 115
click at [607, 394] on textarea "Please quote me for a Zip Hydrotap (Residential) Brushed Gold colour." at bounding box center [784, 434] width 642 height 115
click at [875, 390] on textarea "Please quote me for two Zip Hydrotap (Residential) Brushed Gold colour." at bounding box center [784, 434] width 642 height 115
click at [907, 393] on textarea "Please quote me for two Zip Hydrotap (Residential) Brushed Gold in colour." at bounding box center [784, 434] width 642 height 115
click at [956, 394] on textarea "Please quote me for two Zip Hydrotap (Residential) Brushed Gold in color." at bounding box center [784, 434] width 642 height 115
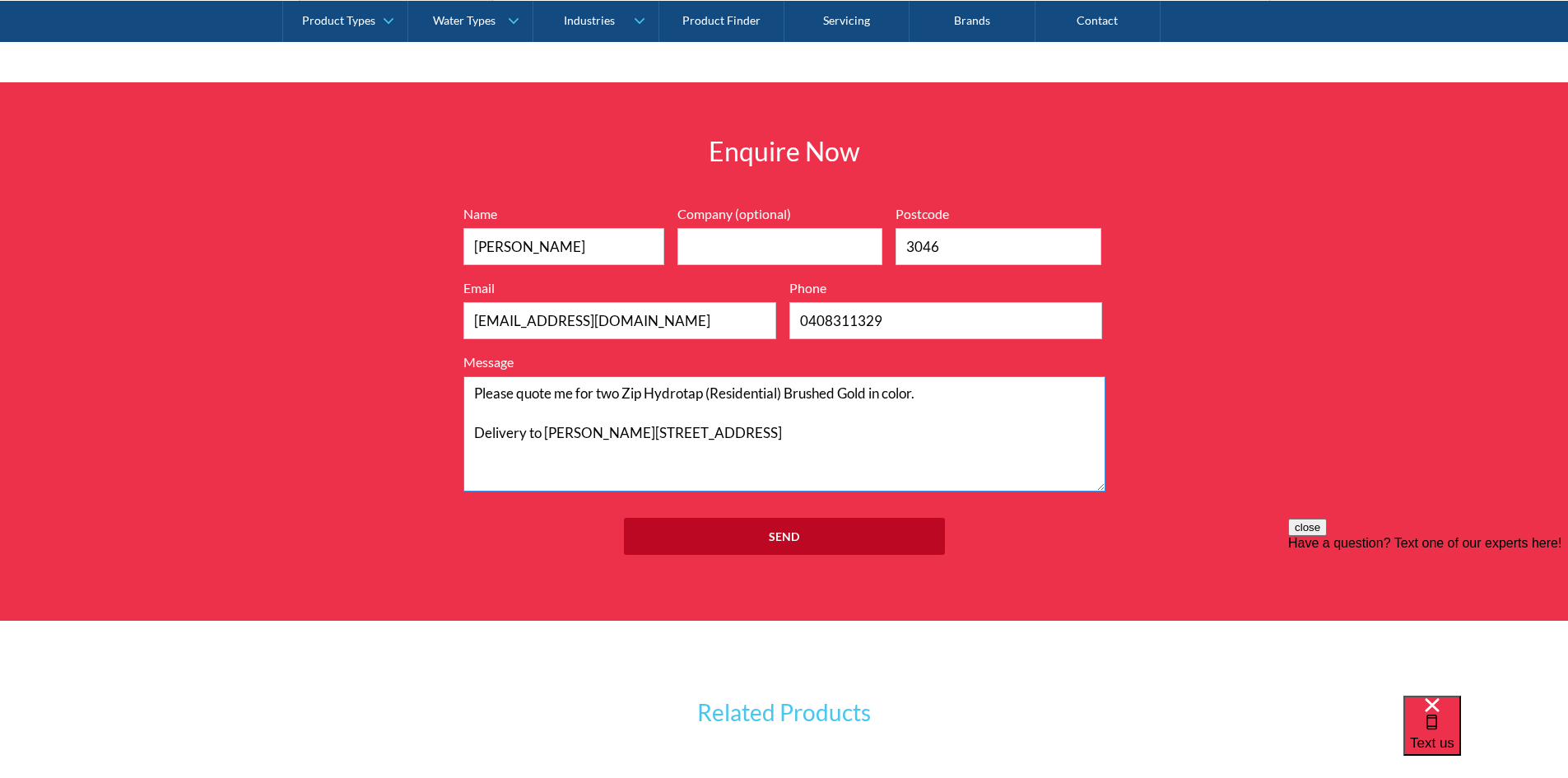
click at [541, 433] on textarea "Please quote me for two Zip Hydrotap (Residential) Brushed Gold in color. Deliv…" at bounding box center [784, 434] width 642 height 115
type textarea "Please quote me for two Zip Hydrotap (Residential) Brushed Gold in color. Deliv…"
click at [790, 530] on input "Send" at bounding box center [784, 537] width 321 height 37
